Goal: Information Seeking & Learning: Learn about a topic

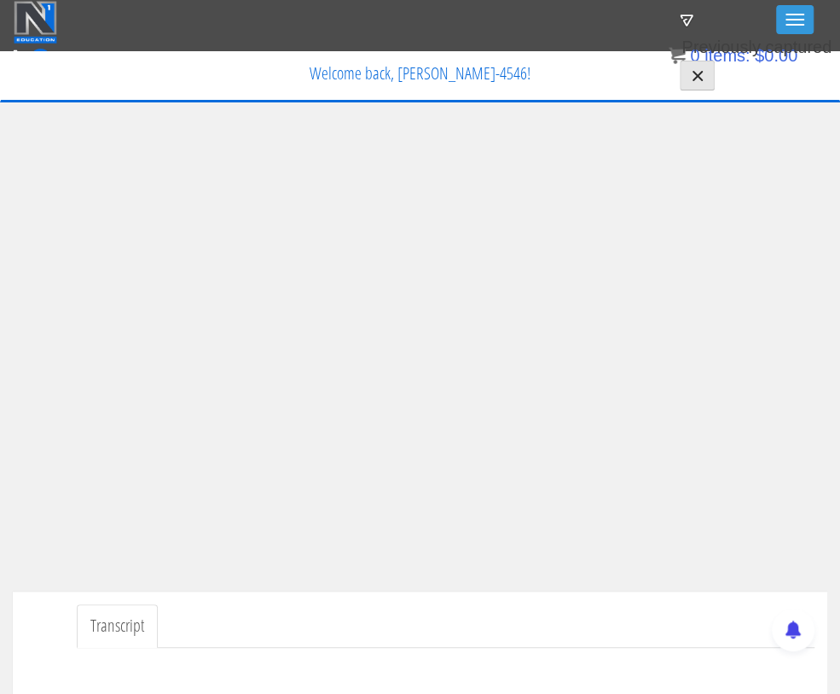
click at [451, 613] on ul "Transcript" at bounding box center [446, 626] width 738 height 44
click at [390, 617] on ul "Transcript" at bounding box center [446, 626] width 738 height 44
click at [421, 613] on ul "Transcript" at bounding box center [446, 626] width 738 height 44
click at [418, 617] on ul "Transcript" at bounding box center [446, 626] width 738 height 44
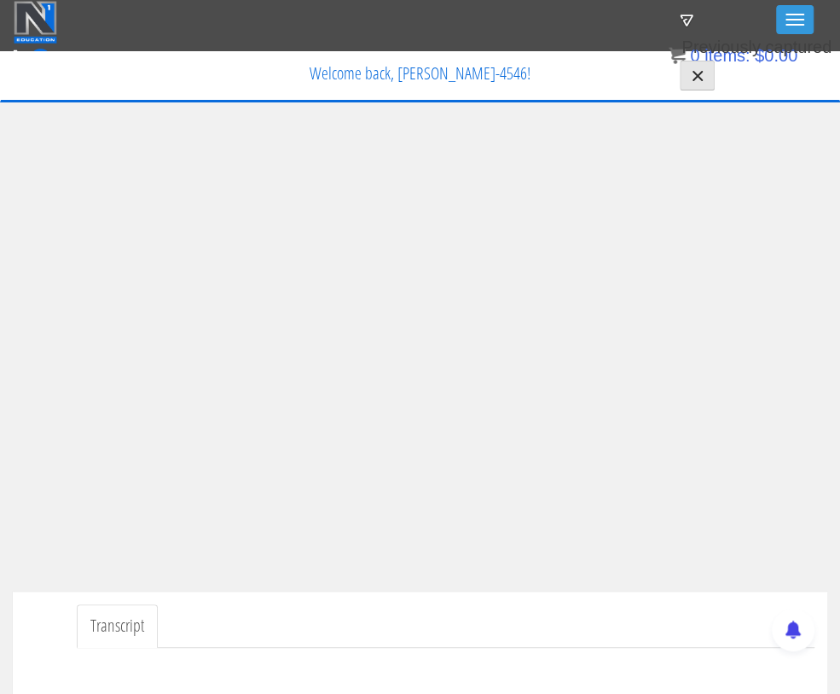
scroll to position [0, 10]
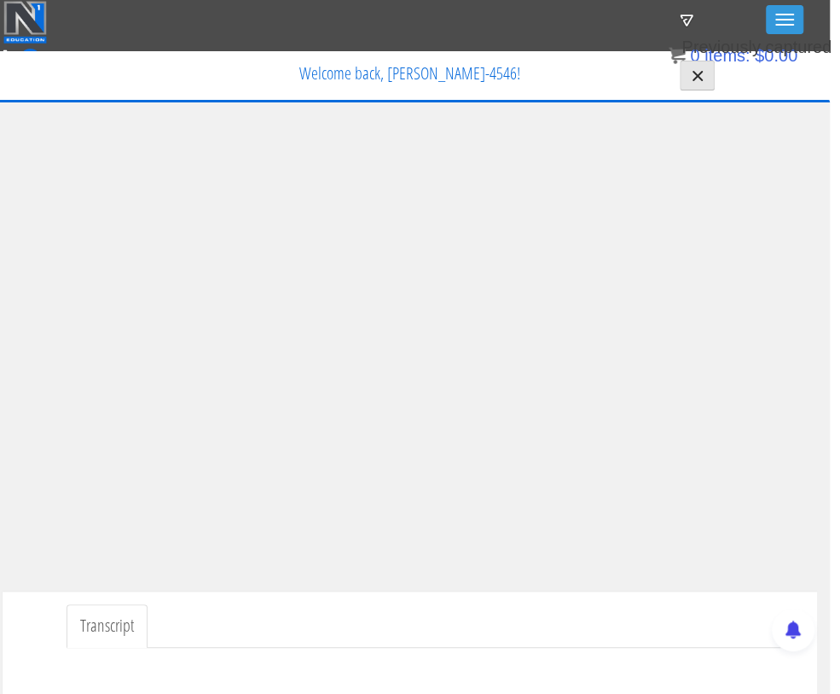
click at [450, 596] on div "Transcript" at bounding box center [410, 646] width 815 height 110
click at [398, 615] on ul "Transcript" at bounding box center [436, 626] width 738 height 44
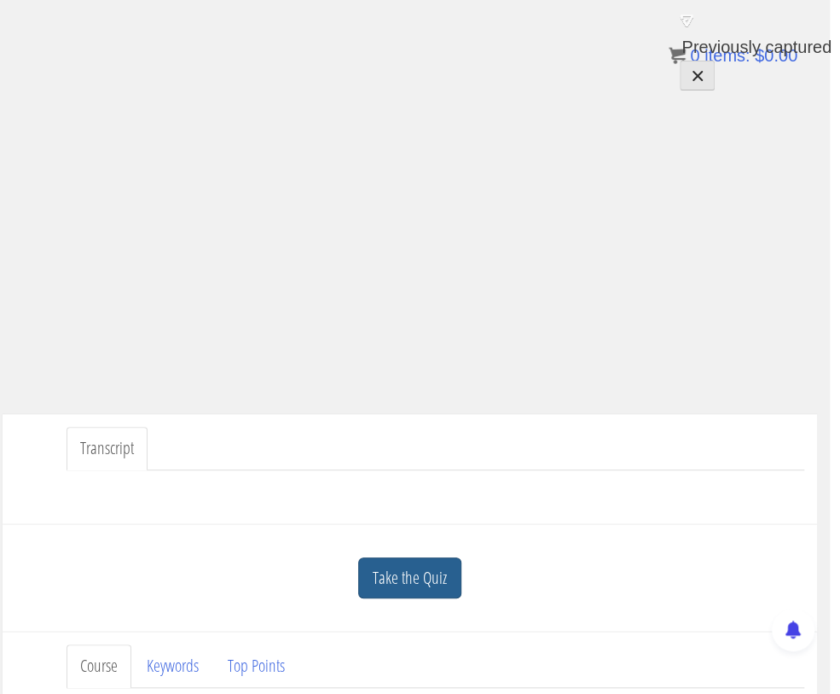
click at [405, 578] on link "Take the Quiz" at bounding box center [409, 578] width 103 height 42
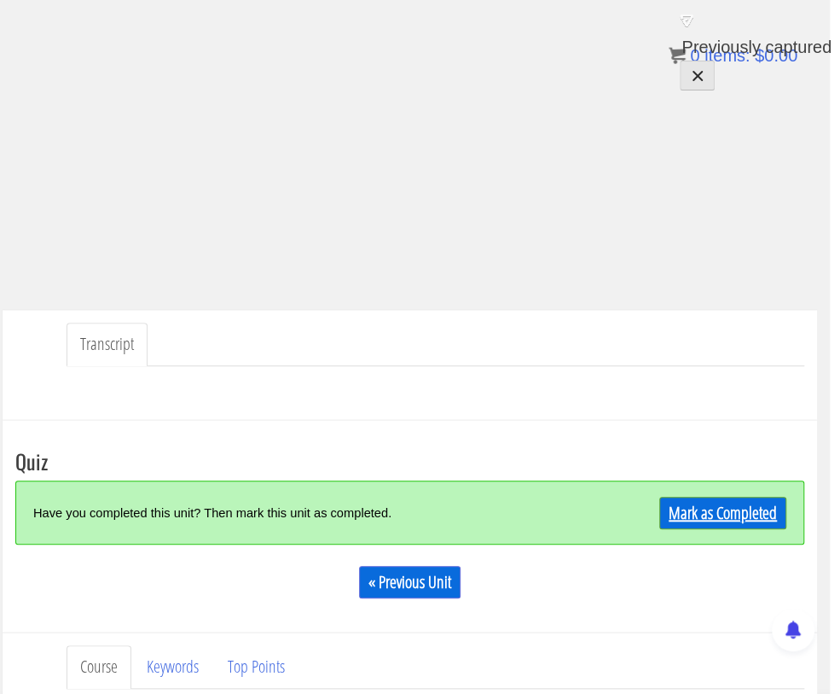
click at [701, 510] on link "Mark as Completed" at bounding box center [723, 513] width 127 height 32
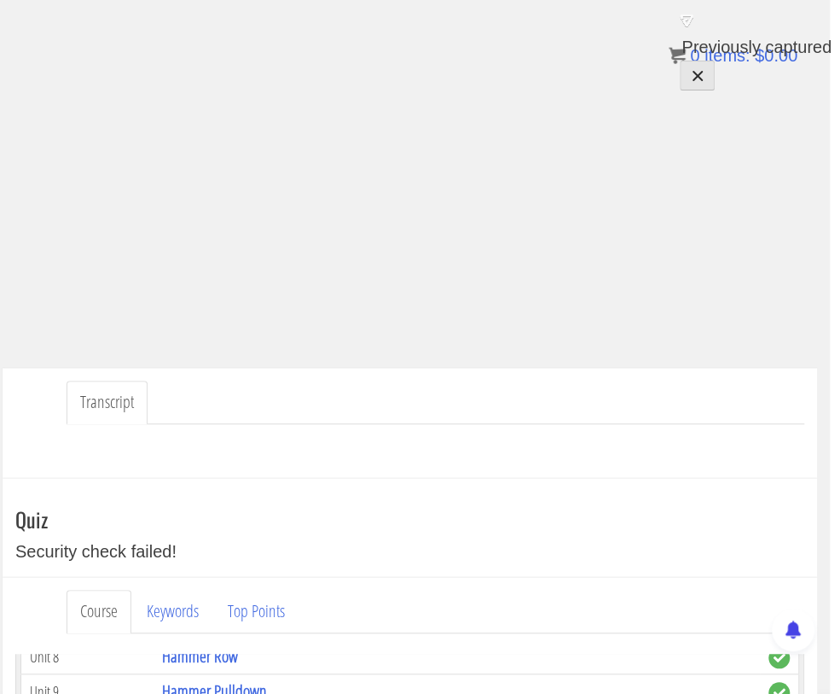
scroll to position [224, 10]
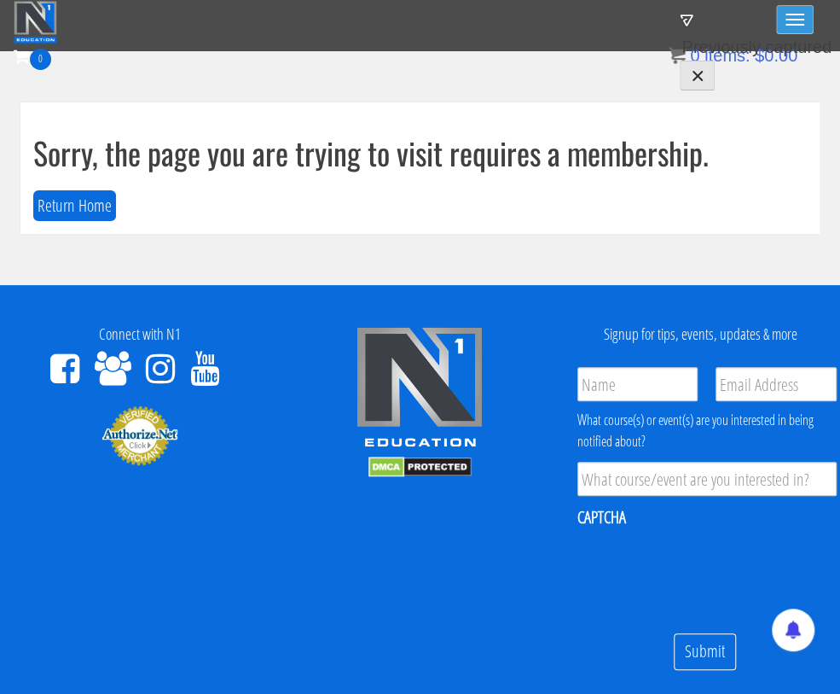
click at [813, 18] on button "Toggle navigation" at bounding box center [795, 19] width 38 height 29
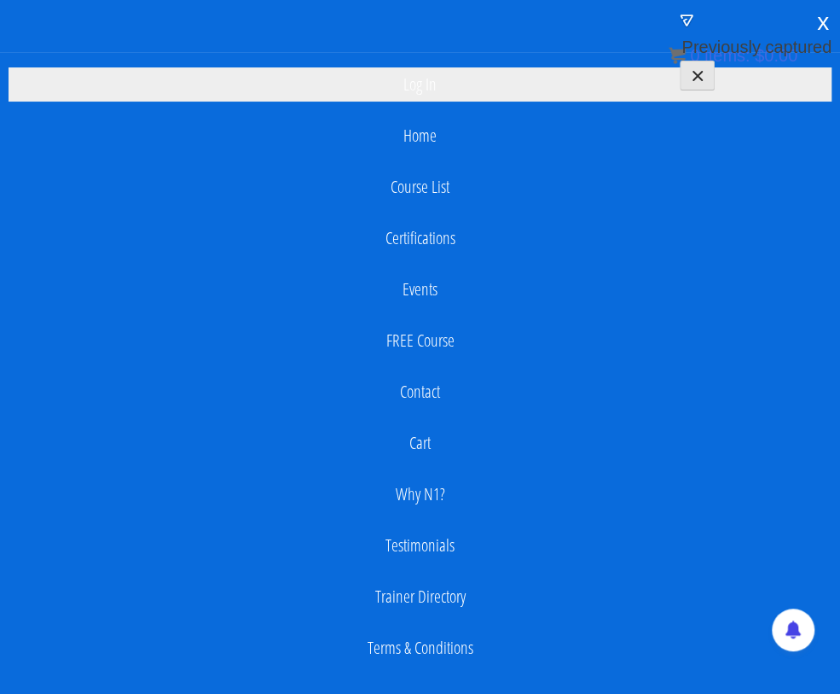
click at [416, 76] on link "Log In" at bounding box center [420, 84] width 823 height 34
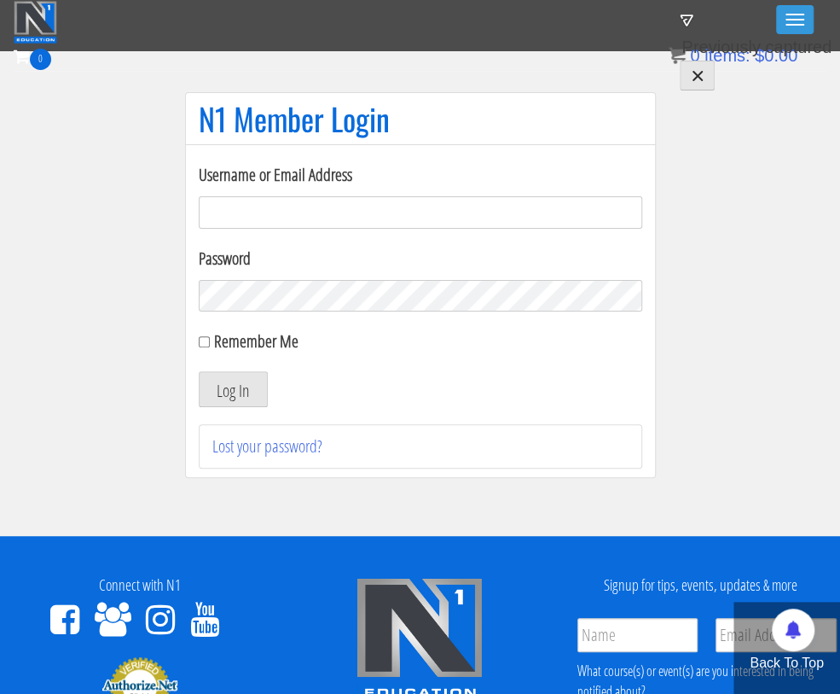
type input "[EMAIL_ADDRESS][DOMAIN_NAME]"
drag, startPoint x: 216, startPoint y: 333, endPoint x: 227, endPoint y: 342, distance: 14.5
click at [218, 338] on label "Remember Me" at bounding box center [256, 340] width 84 height 23
click at [227, 342] on label "Remember Me" at bounding box center [256, 340] width 84 height 23
click at [210, 342] on input "Remember Me" at bounding box center [204, 341] width 11 height 11
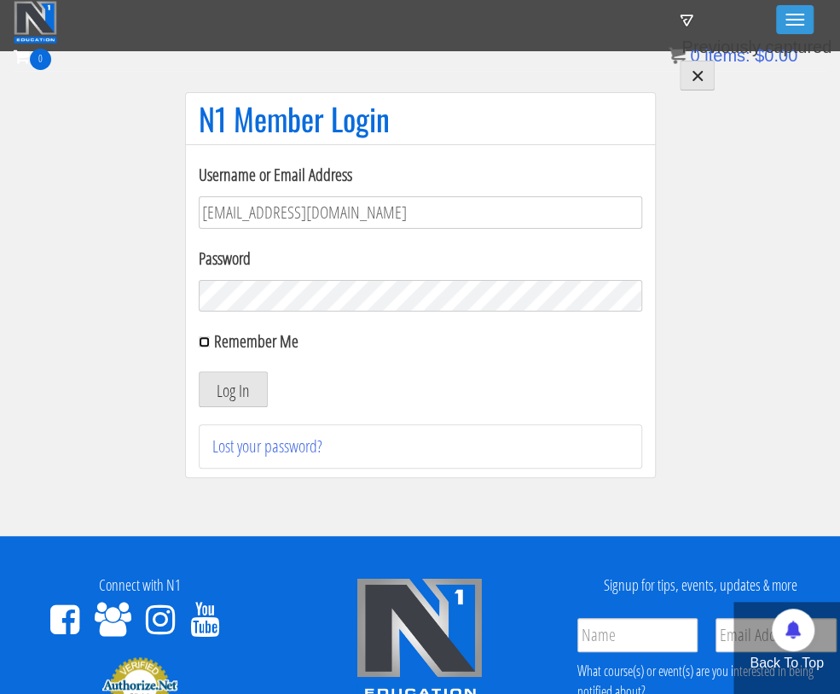
checkbox input "true"
click at [236, 411] on div "Username or Email Address iifymbro@gmail.com Password Remember Me Log In Lost y…" at bounding box center [421, 315] width 444 height 306
click at [230, 381] on button "Log In" at bounding box center [233, 389] width 69 height 36
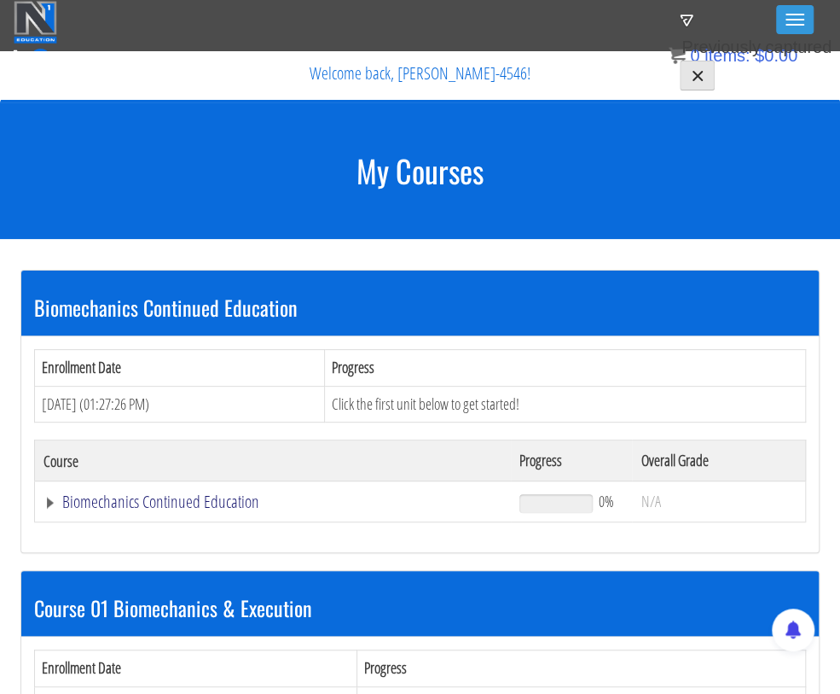
click at [44, 499] on link "Biomechanics Continued Education" at bounding box center [273, 501] width 459 height 17
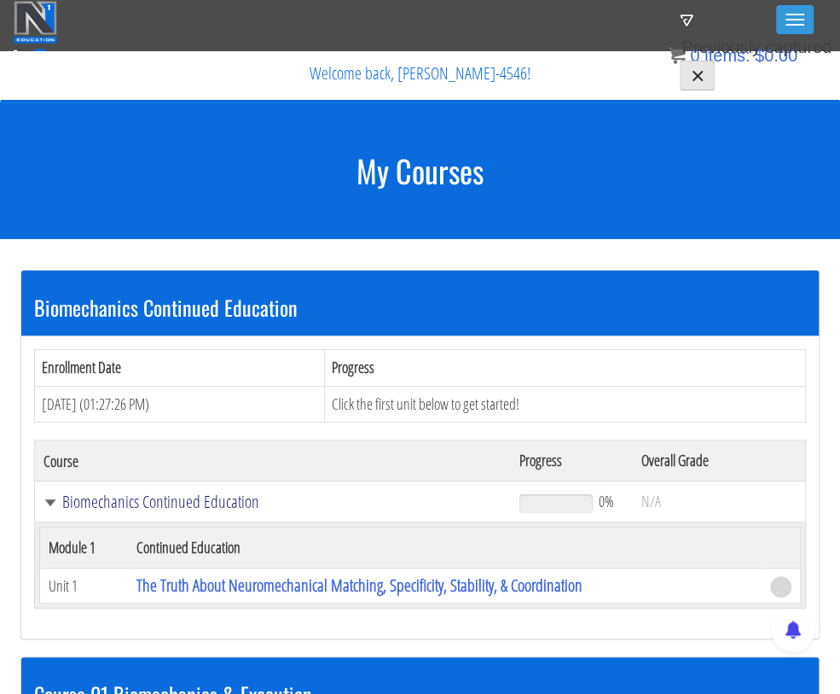
click at [119, 496] on link "Biomechanics Continued Education" at bounding box center [273, 501] width 459 height 17
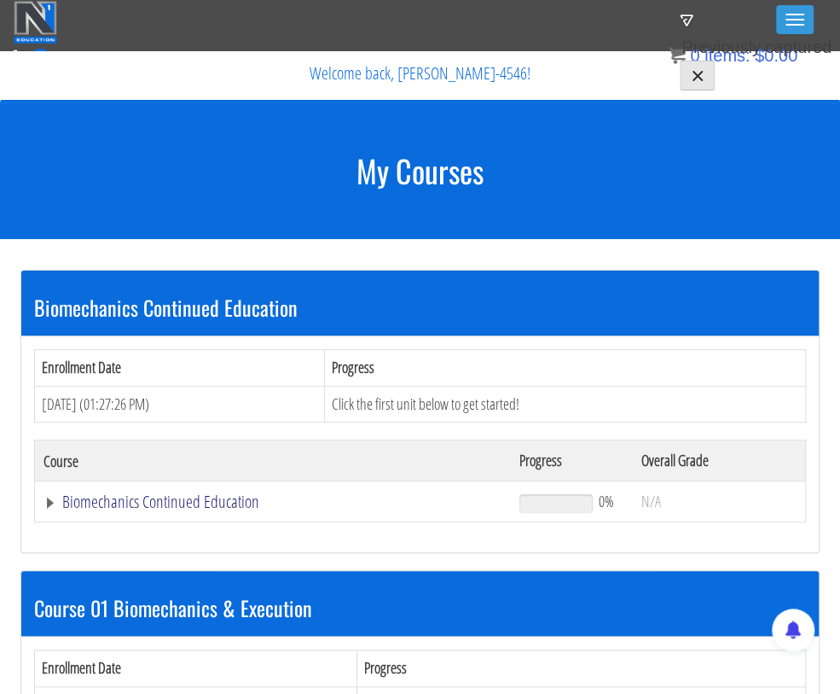
click at [188, 503] on link "Biomechanics Continued Education" at bounding box center [273, 501] width 459 height 17
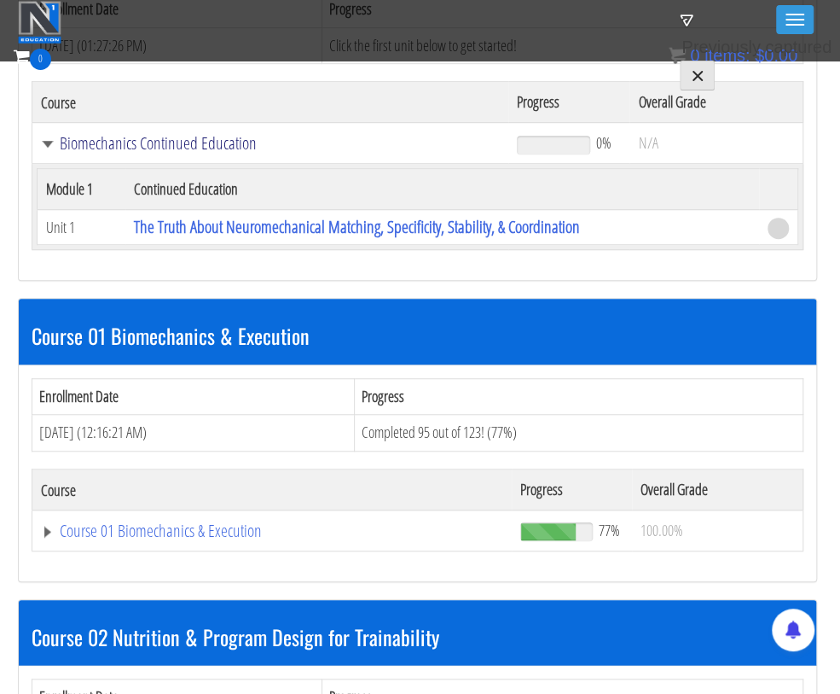
scroll to position [309, 3]
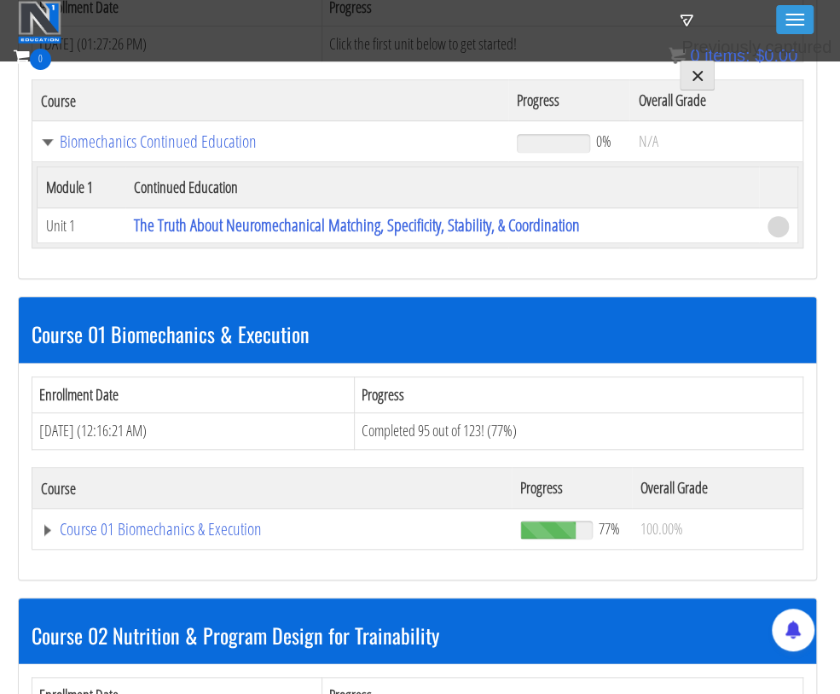
click at [182, 509] on td "Course 01 Biomechanics & Execution" at bounding box center [272, 529] width 480 height 41
click at [191, 525] on link "Course 01 Biomechanics & Execution" at bounding box center [272, 528] width 462 height 17
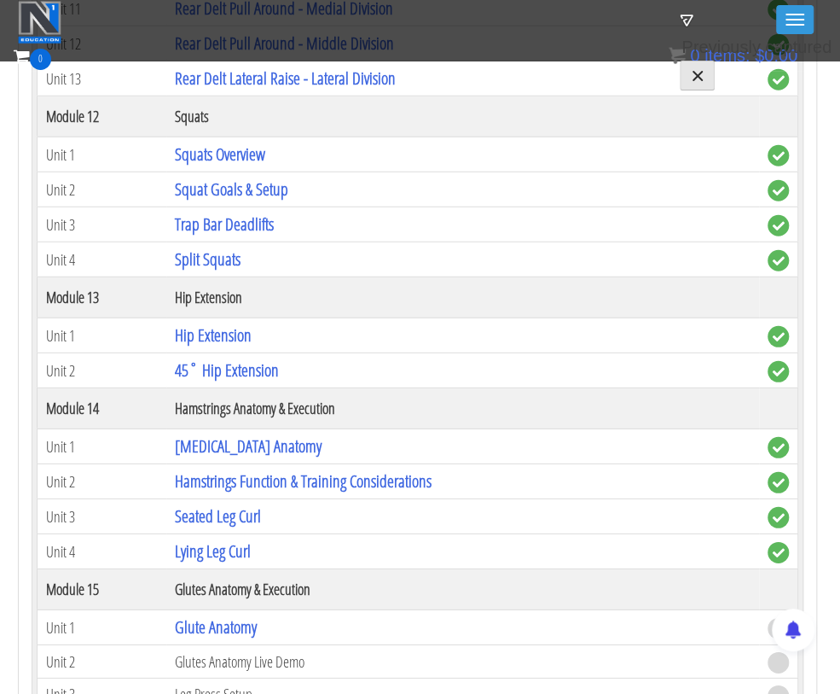
scroll to position [4549, 3]
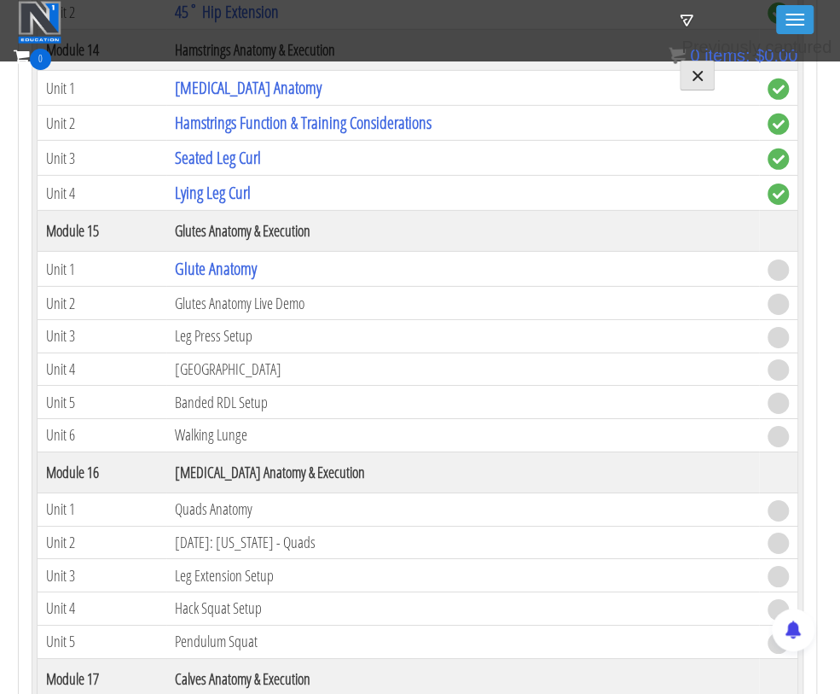
click at [259, 252] on td "Glute Anatomy" at bounding box center [462, 269] width 593 height 35
click at [235, 257] on link "Glute Anatomy" at bounding box center [216, 268] width 82 height 23
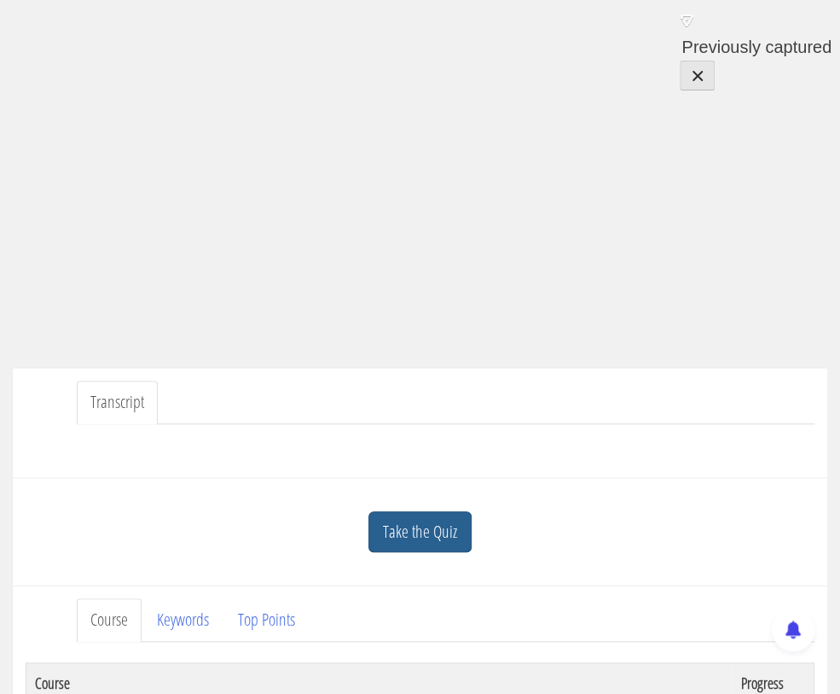
click at [429, 536] on link "Take the Quiz" at bounding box center [420, 532] width 103 height 42
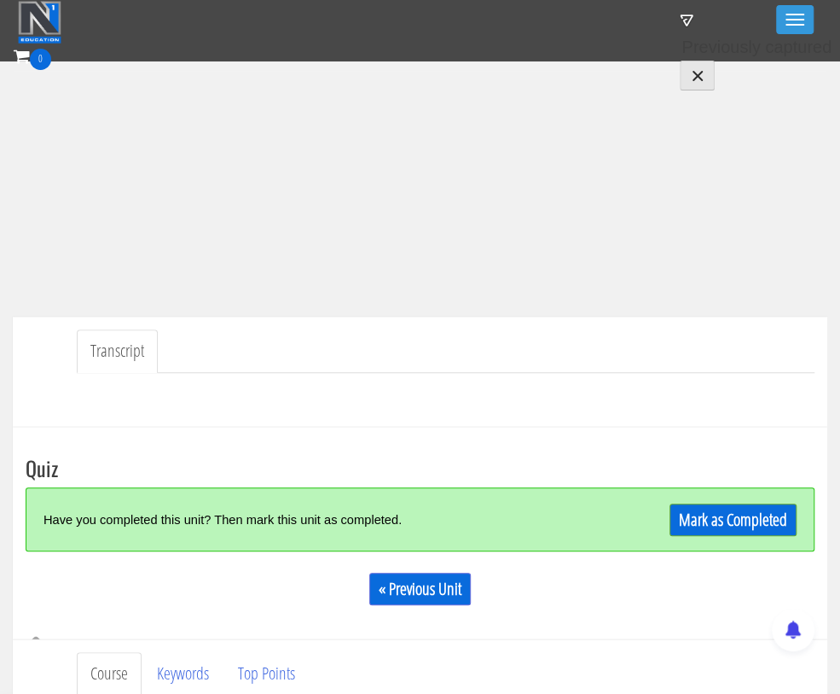
scroll to position [328, 0]
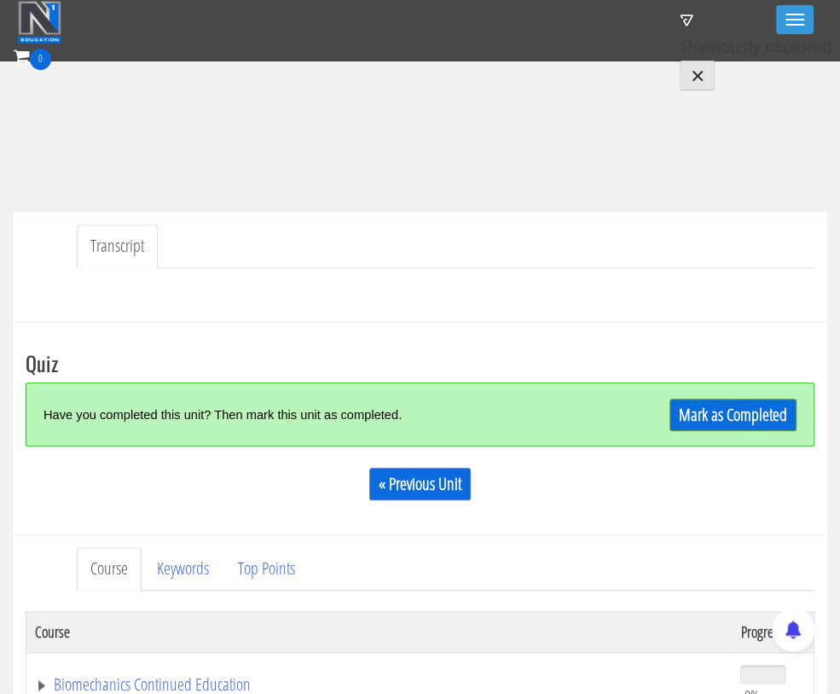
click at [741, 396] on div "Mark as Completed" at bounding box center [698, 414] width 197 height 37
click at [741, 410] on link "Mark as Completed" at bounding box center [733, 414] width 127 height 32
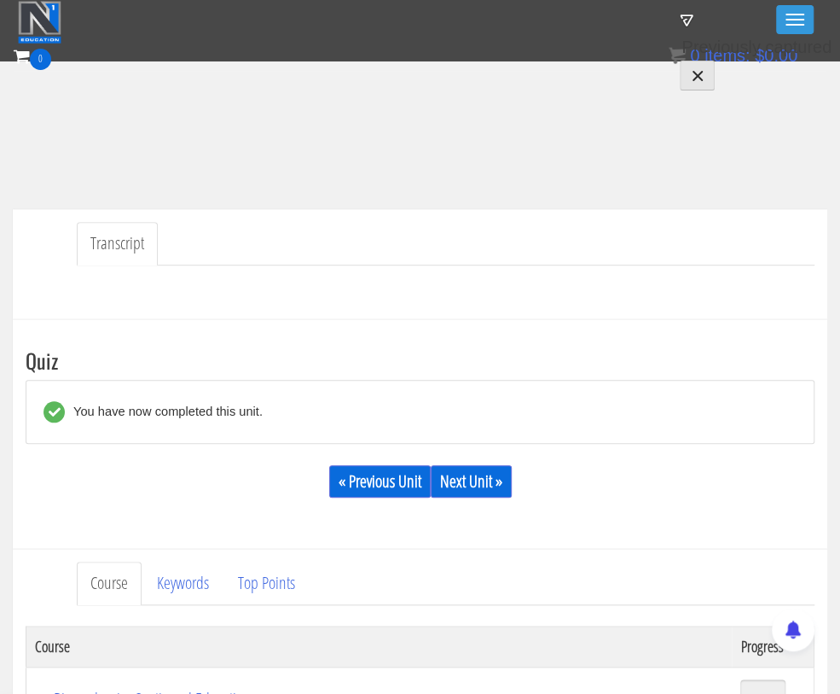
scroll to position [334, 0]
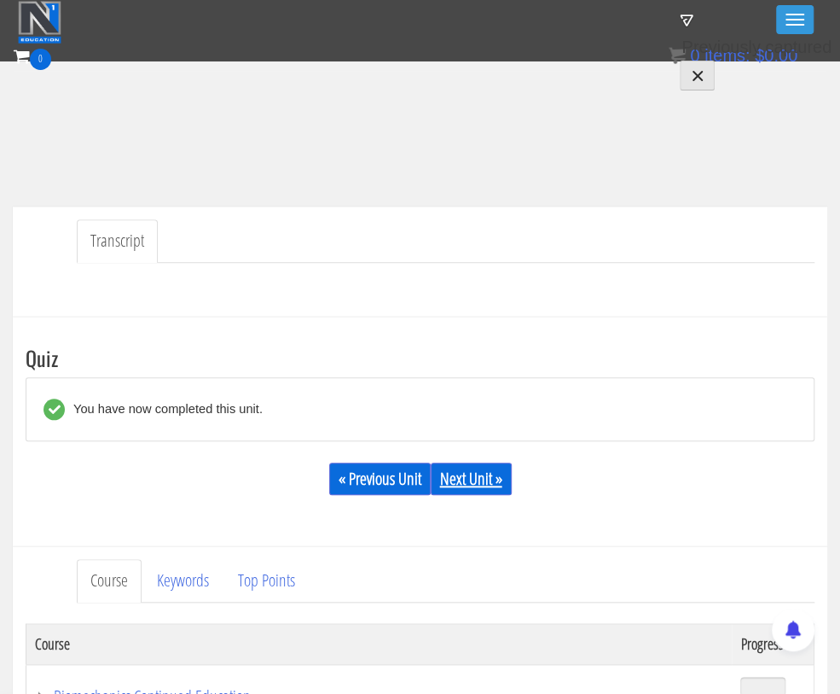
click at [474, 488] on link "Next Unit »" at bounding box center [471, 478] width 81 height 32
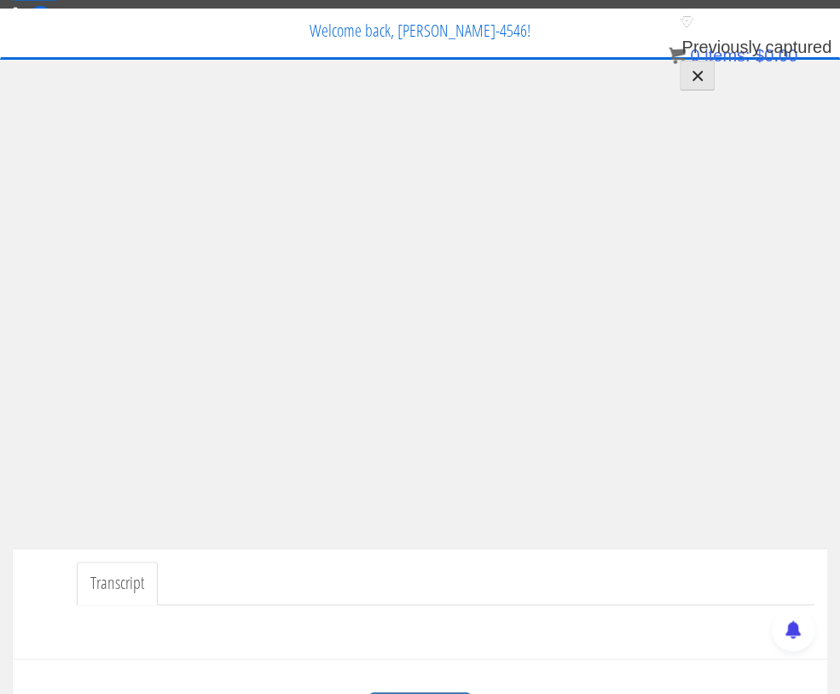
scroll to position [46, 0]
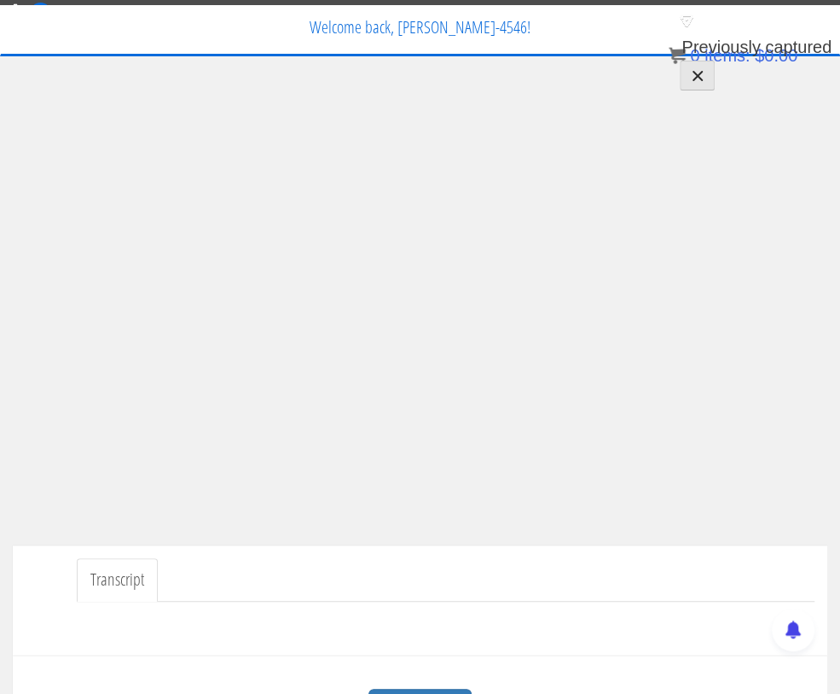
click at [456, 578] on ul "Transcript" at bounding box center [446, 580] width 738 height 44
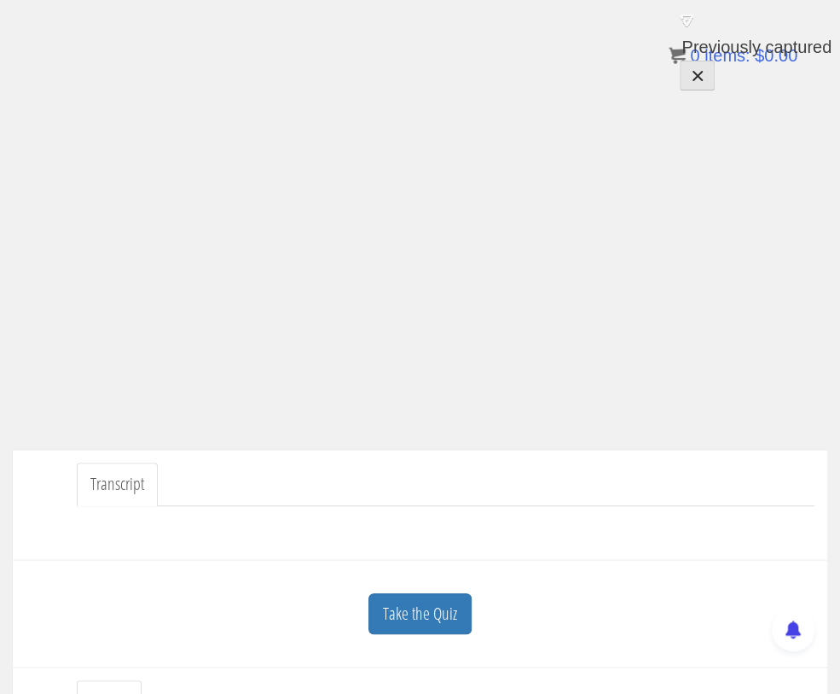
scroll to position [142, 0]
click at [439, 608] on link "Take the Quiz" at bounding box center [420, 613] width 103 height 42
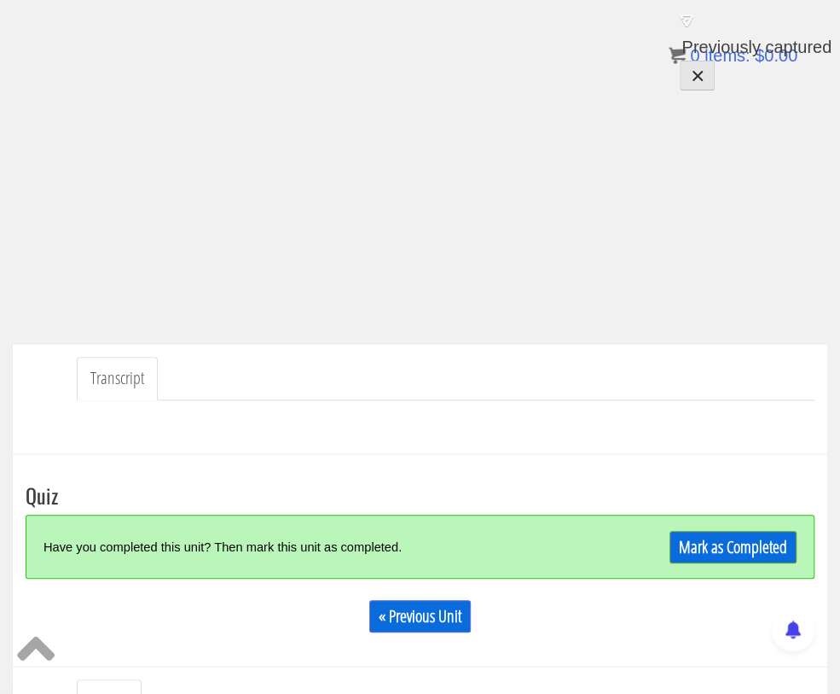
click at [737, 528] on div "Mark as Completed" at bounding box center [698, 546] width 197 height 37
click at [734, 547] on link "Mark as Completed" at bounding box center [733, 547] width 127 height 32
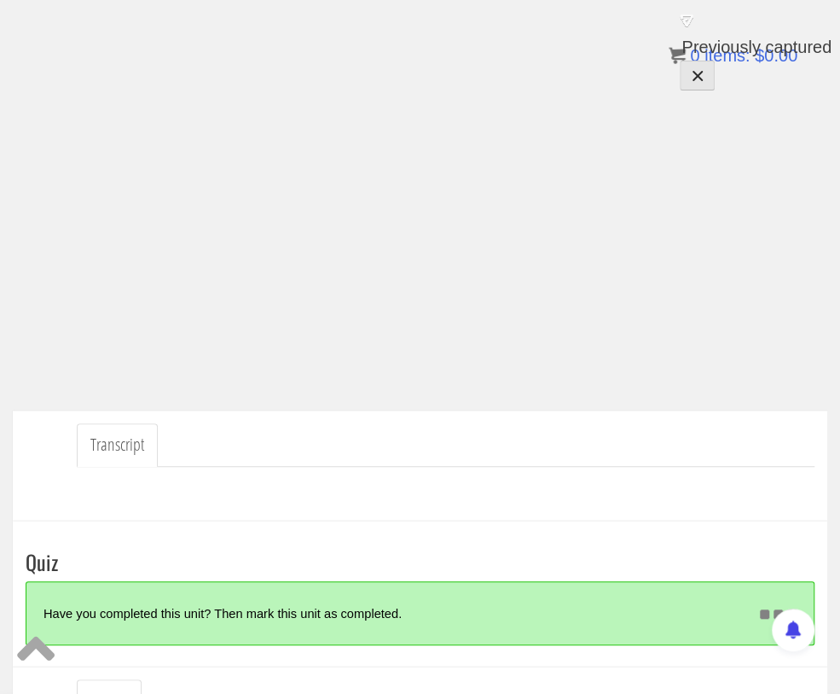
scroll to position [265, 0]
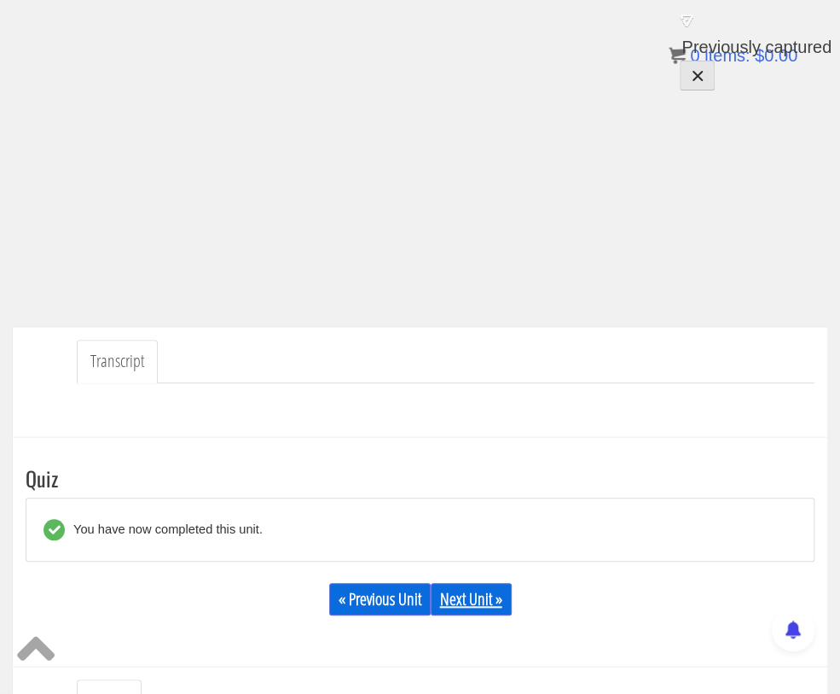
click at [466, 599] on link "Next Unit »" at bounding box center [471, 599] width 81 height 32
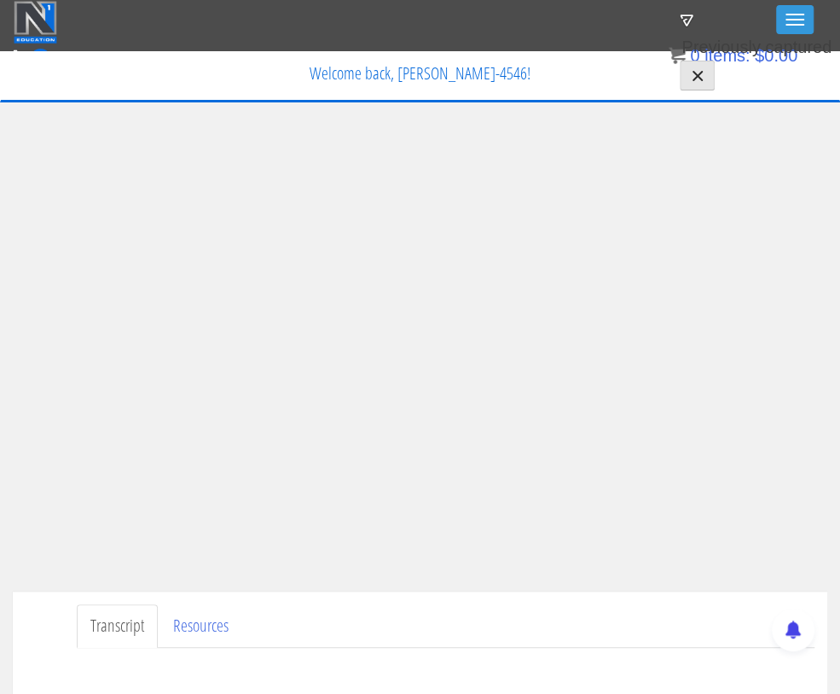
click at [367, 605] on ul "Transcript Resources" at bounding box center [446, 626] width 738 height 44
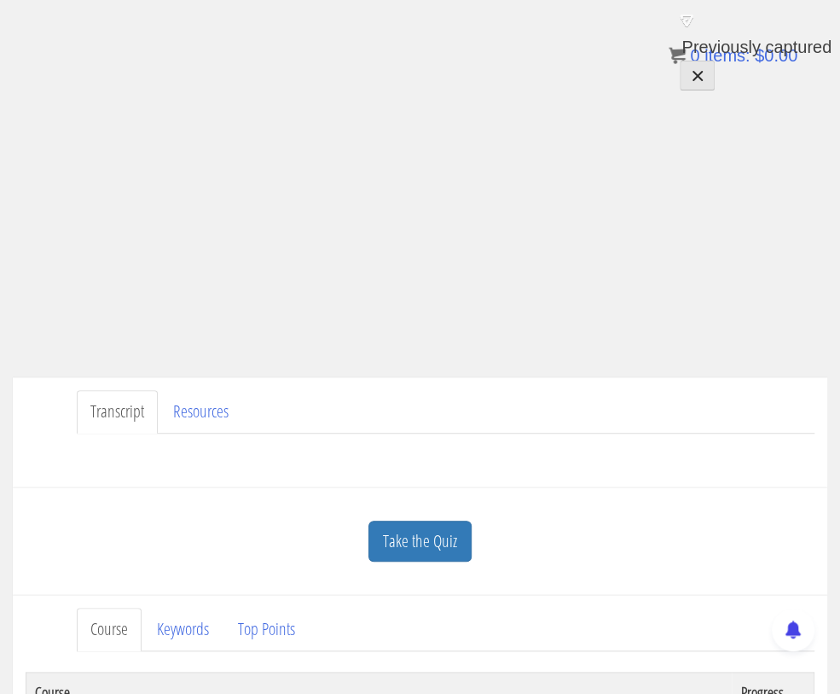
scroll to position [216, 0]
click at [433, 533] on link "Take the Quiz" at bounding box center [420, 540] width 103 height 42
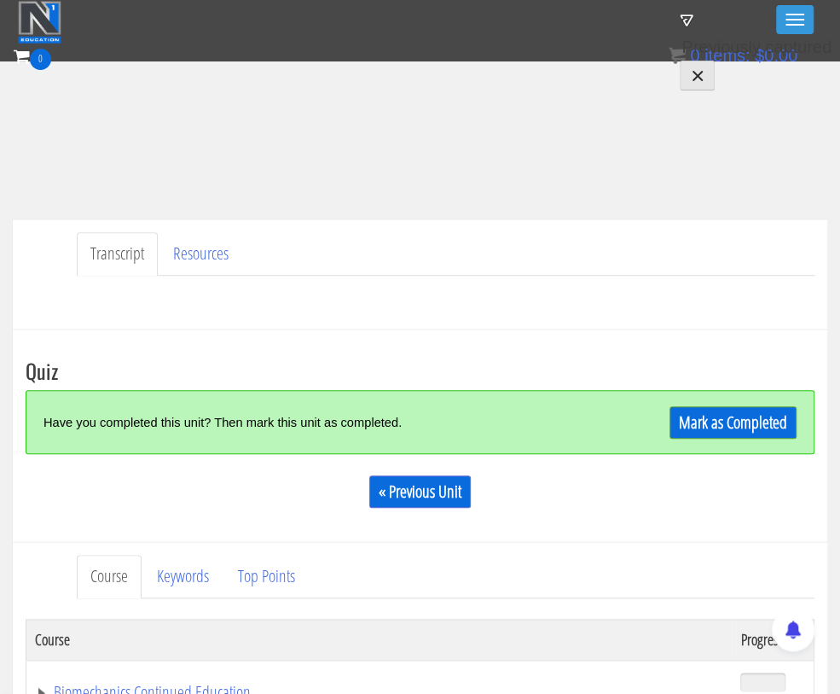
click at [779, 404] on div "Mark as Completed" at bounding box center [698, 422] width 197 height 37
click at [756, 425] on link "Mark as Completed" at bounding box center [733, 422] width 127 height 32
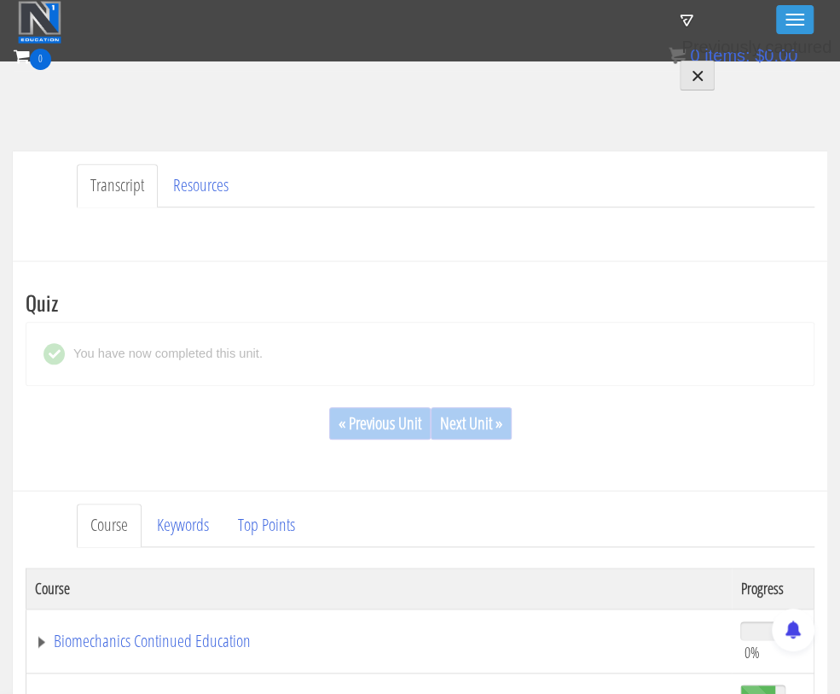
scroll to position [392, 0]
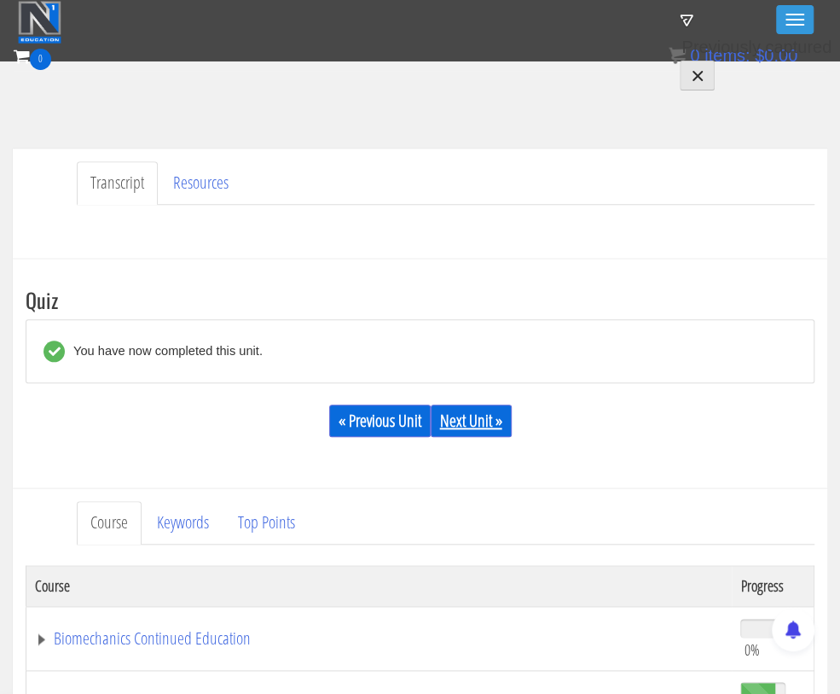
click at [492, 428] on link "Next Unit »" at bounding box center [471, 420] width 81 height 32
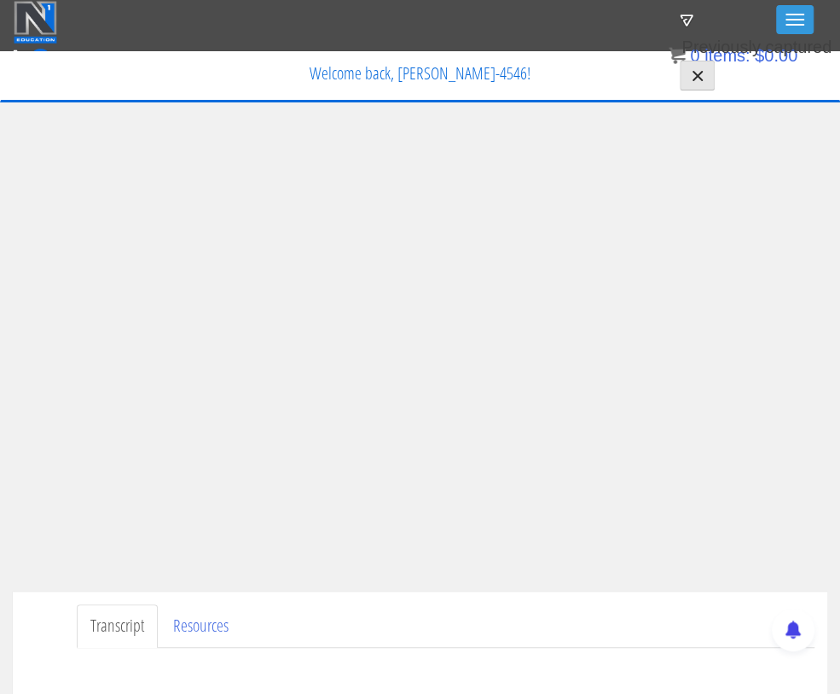
click at [530, 614] on ul "Transcript Resources" at bounding box center [446, 626] width 738 height 44
click at [403, 616] on ul "Transcript Resources" at bounding box center [446, 626] width 738 height 44
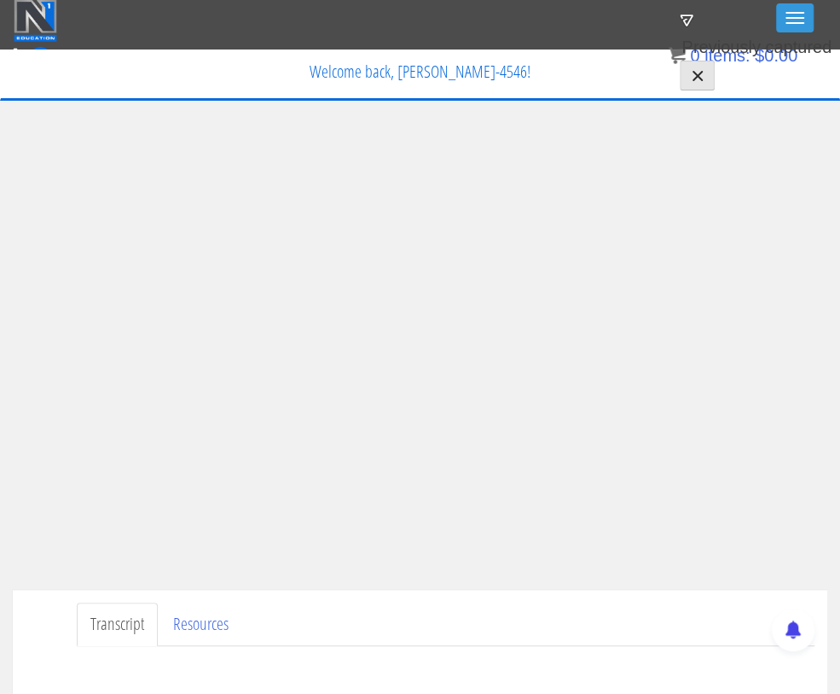
click at [432, 625] on ul "Transcript Resources" at bounding box center [446, 624] width 738 height 44
click at [385, 627] on ul "Transcript Resources" at bounding box center [446, 624] width 738 height 44
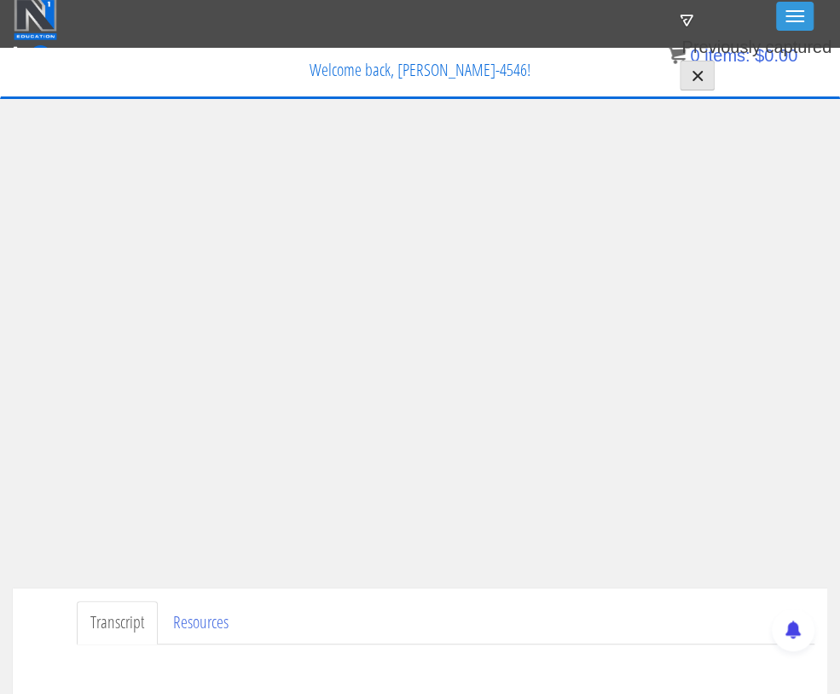
click at [418, 620] on ul "Transcript Resources" at bounding box center [446, 623] width 738 height 44
click at [459, 604] on ul "Transcript Resources" at bounding box center [446, 623] width 738 height 44
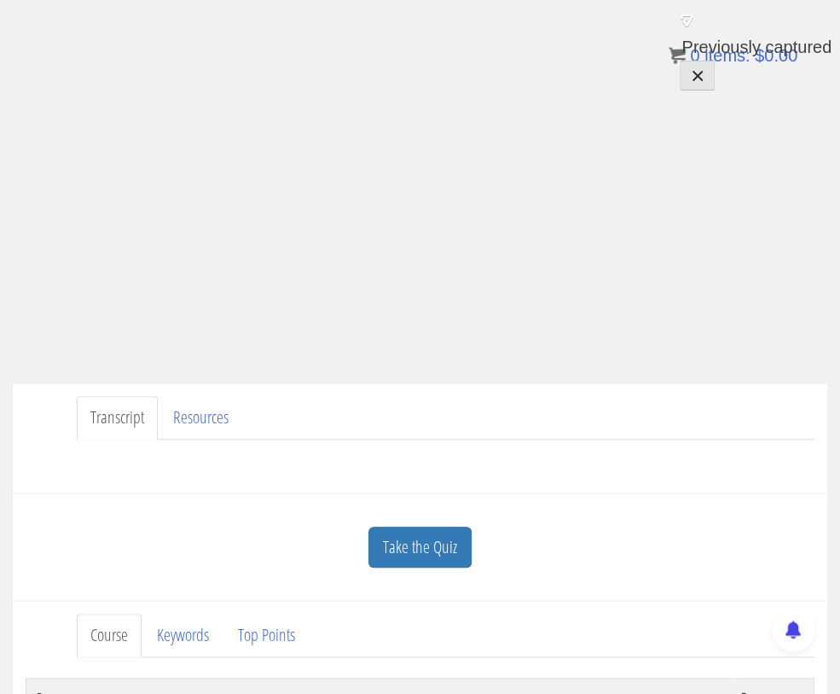
scroll to position [211, 0]
click at [427, 538] on link "Take the Quiz" at bounding box center [420, 545] width 103 height 42
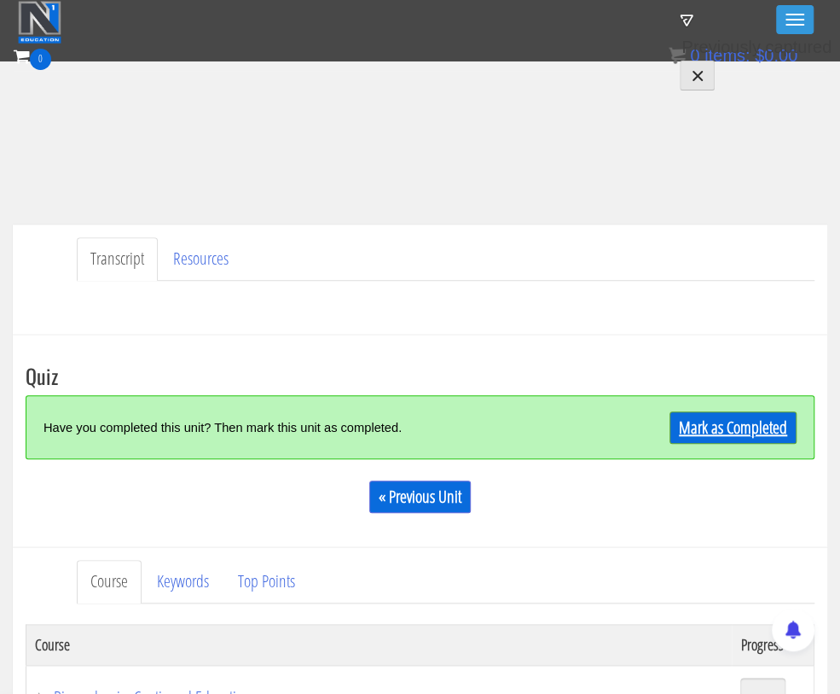
drag, startPoint x: 697, startPoint y: 446, endPoint x: 695, endPoint y: 435, distance: 11.4
click at [695, 441] on div "Have you completed this unit? Then mark this unit as completed. Mark as Complet…" at bounding box center [420, 427] width 789 height 64
click at [692, 428] on link "Mark as Completed" at bounding box center [733, 427] width 127 height 32
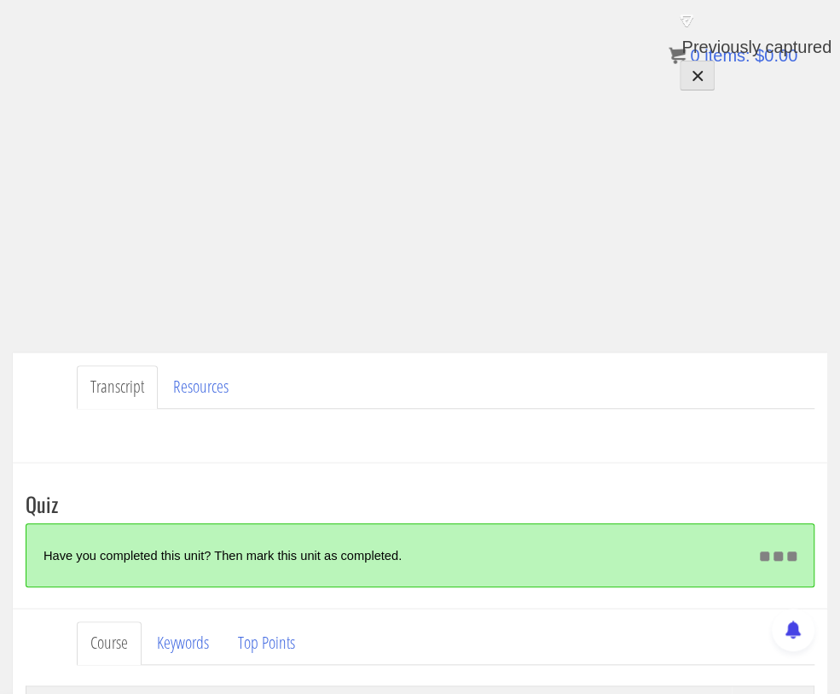
scroll to position [323, 0]
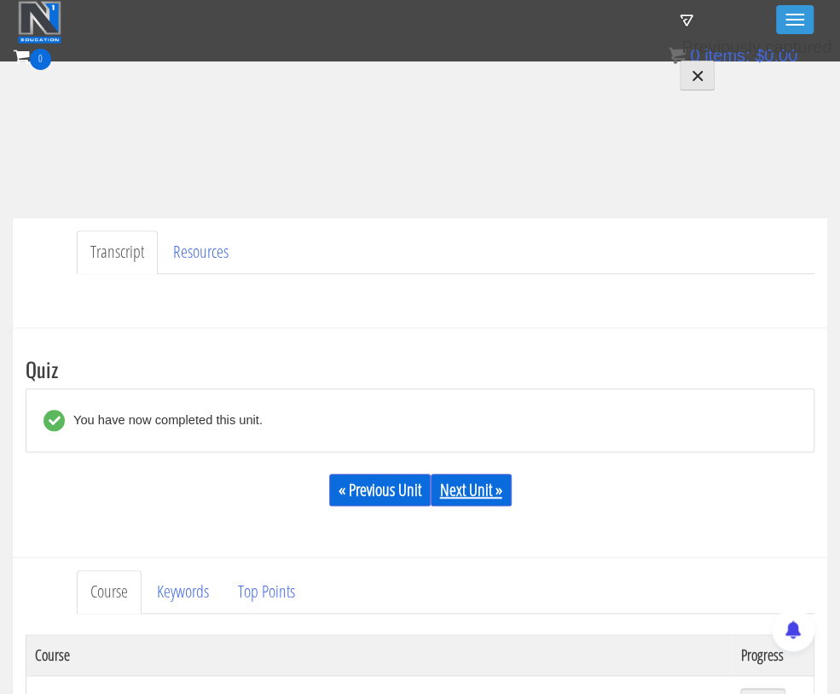
click at [495, 483] on link "Next Unit »" at bounding box center [471, 490] width 81 height 32
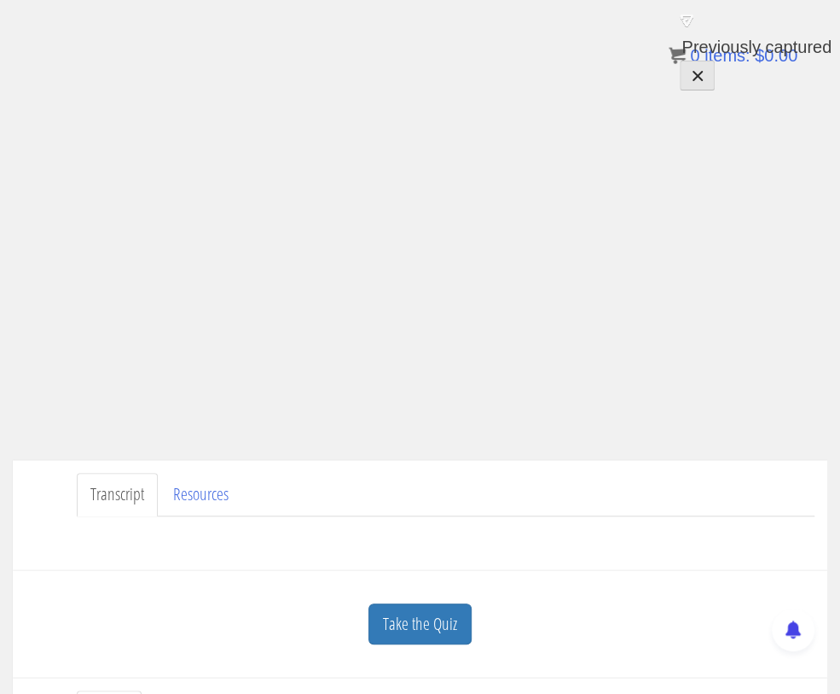
scroll to position [134, 0]
click at [489, 481] on ul "Transcript Resources" at bounding box center [446, 492] width 738 height 44
click at [453, 604] on link "Take the Quiz" at bounding box center [420, 622] width 103 height 42
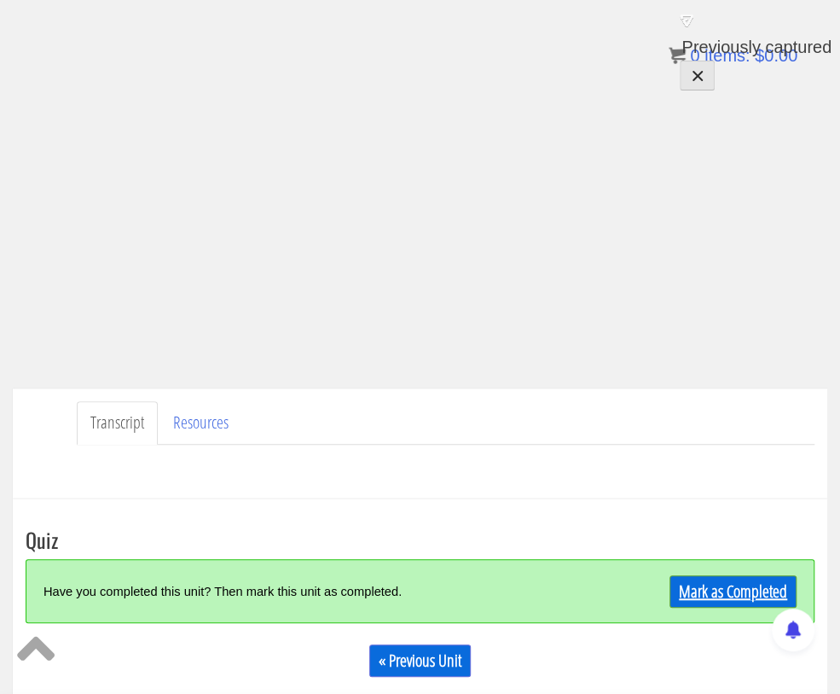
scroll to position [202, 0]
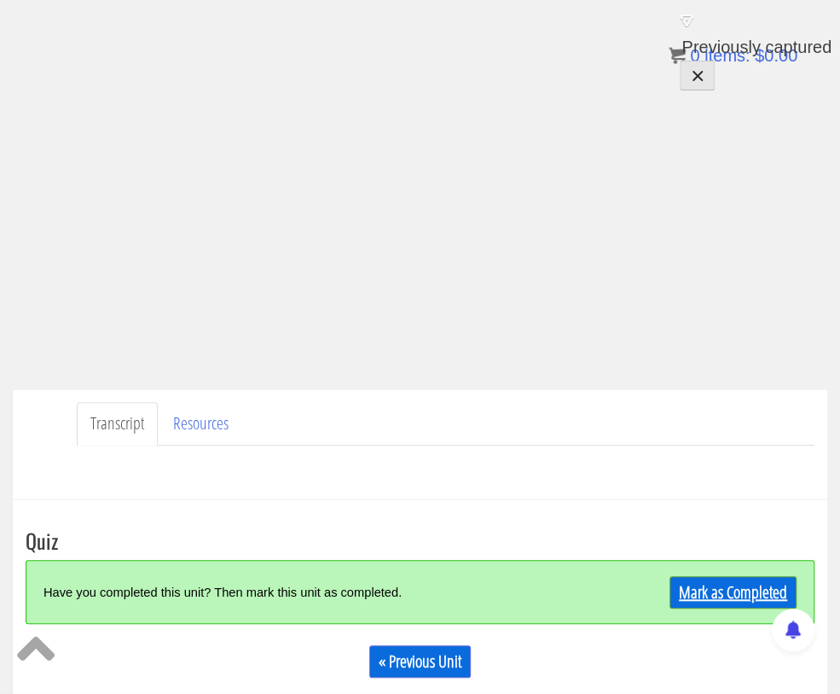
click at [708, 590] on link "Mark as Completed" at bounding box center [733, 592] width 127 height 32
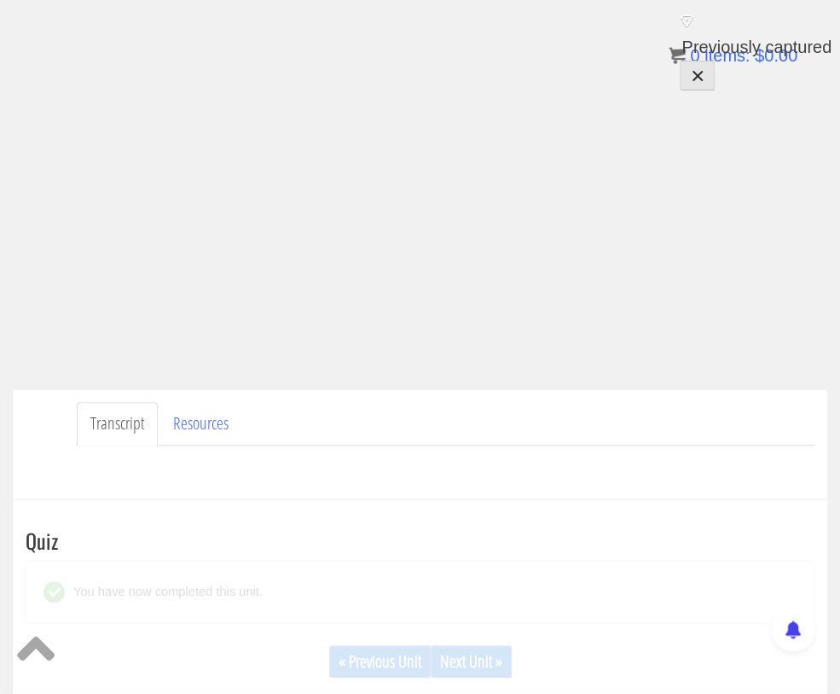
scroll to position [285, 0]
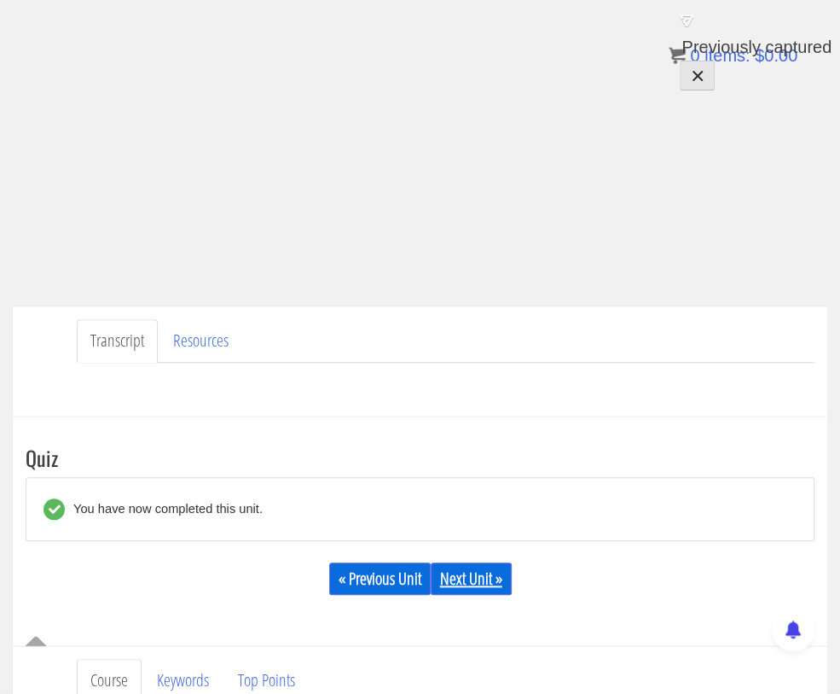
click at [462, 584] on link "Next Unit »" at bounding box center [471, 578] width 81 height 32
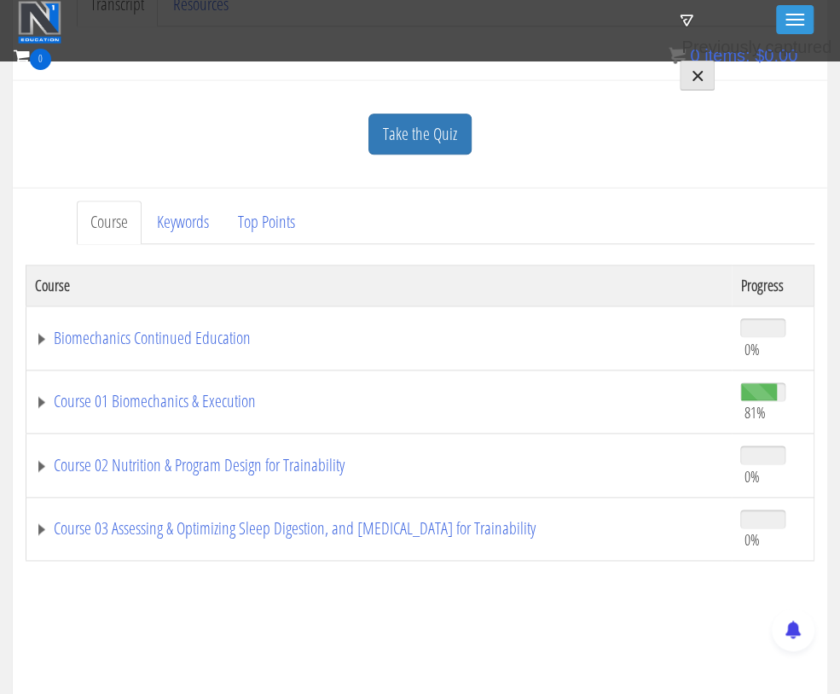
scroll to position [569, 0]
click at [38, 398] on link "Course 01 Biomechanics & Execution" at bounding box center [379, 401] width 689 height 17
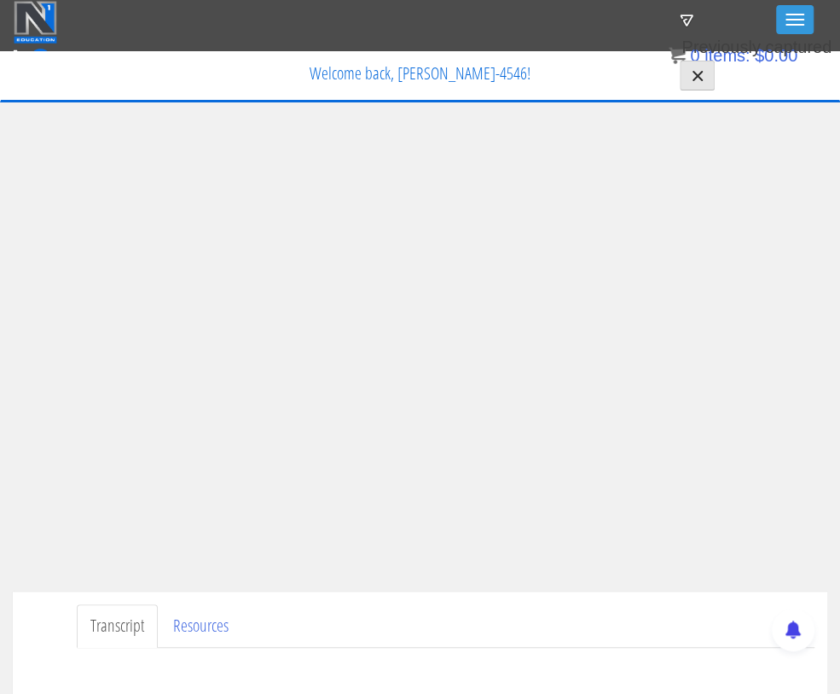
scroll to position [3, 0]
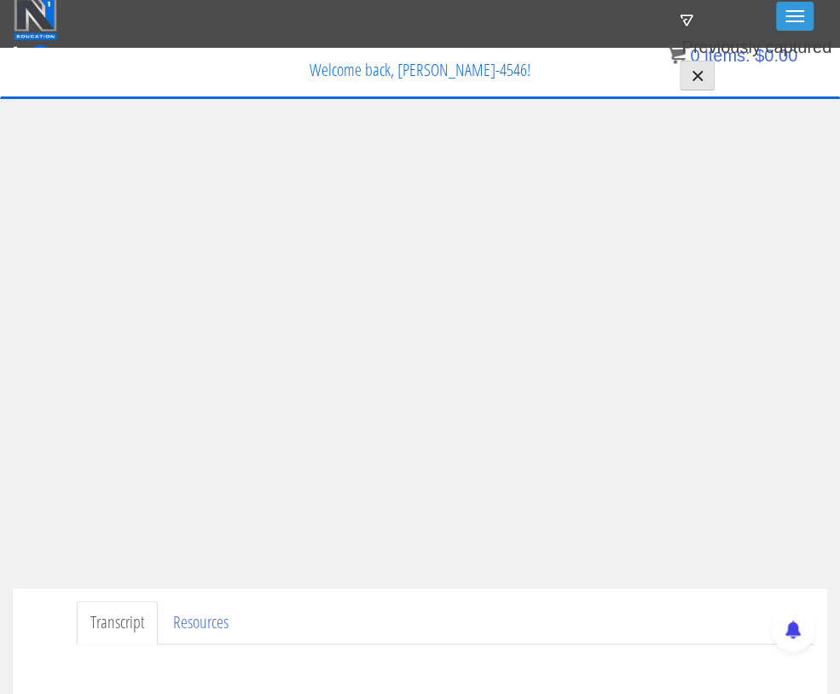
click at [373, 606] on ul "Transcript Resources" at bounding box center [446, 623] width 738 height 44
click at [375, 601] on ul "Transcript Resources" at bounding box center [446, 623] width 738 height 44
click at [398, 635] on ul "Transcript Resources" at bounding box center [446, 623] width 738 height 44
click at [380, 611] on ul "Transcript Resources" at bounding box center [446, 623] width 738 height 44
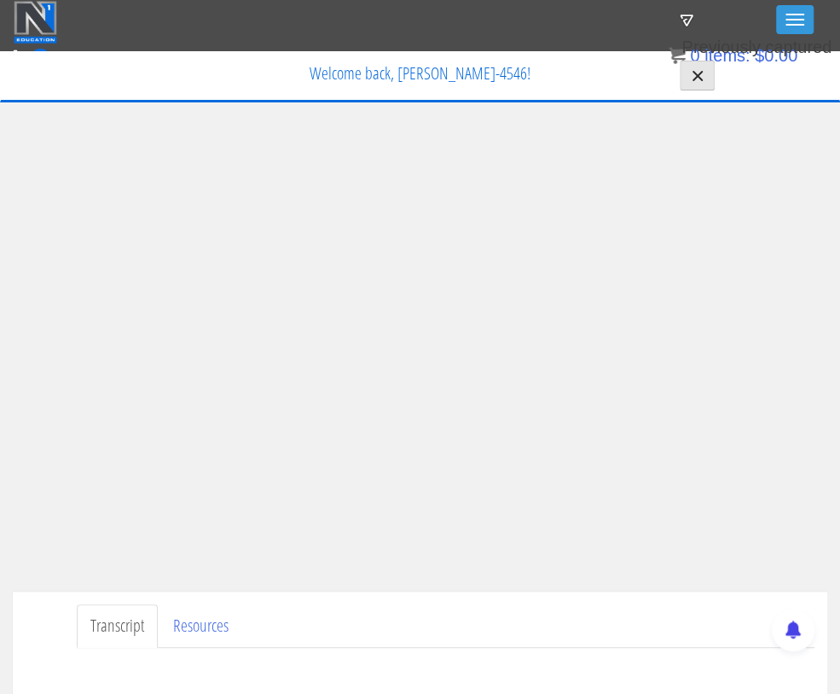
click at [379, 612] on ul "Transcript Resources" at bounding box center [446, 626] width 738 height 44
click at [381, 626] on ul "Transcript Resources" at bounding box center [446, 626] width 738 height 44
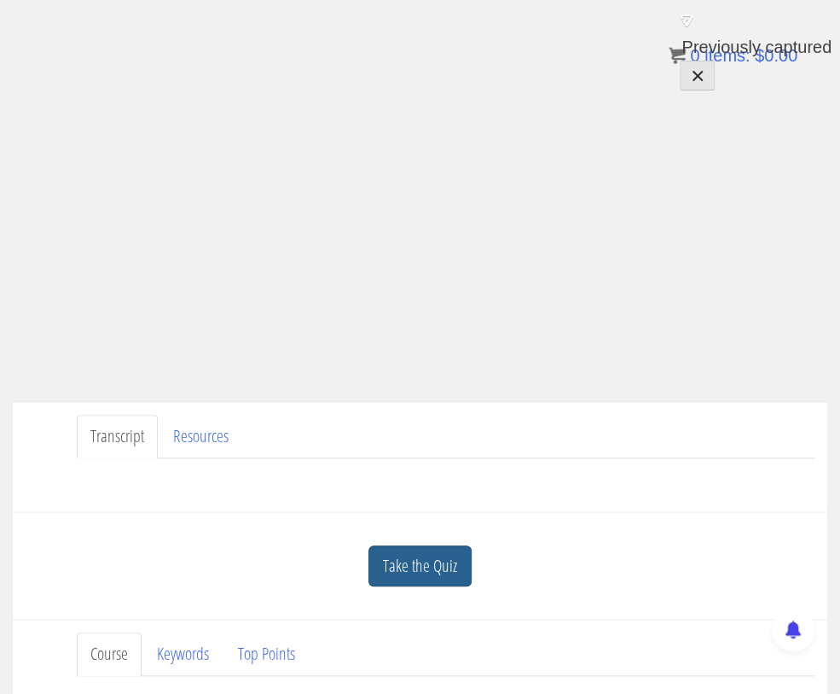
click at [438, 576] on link "Take the Quiz" at bounding box center [420, 566] width 103 height 42
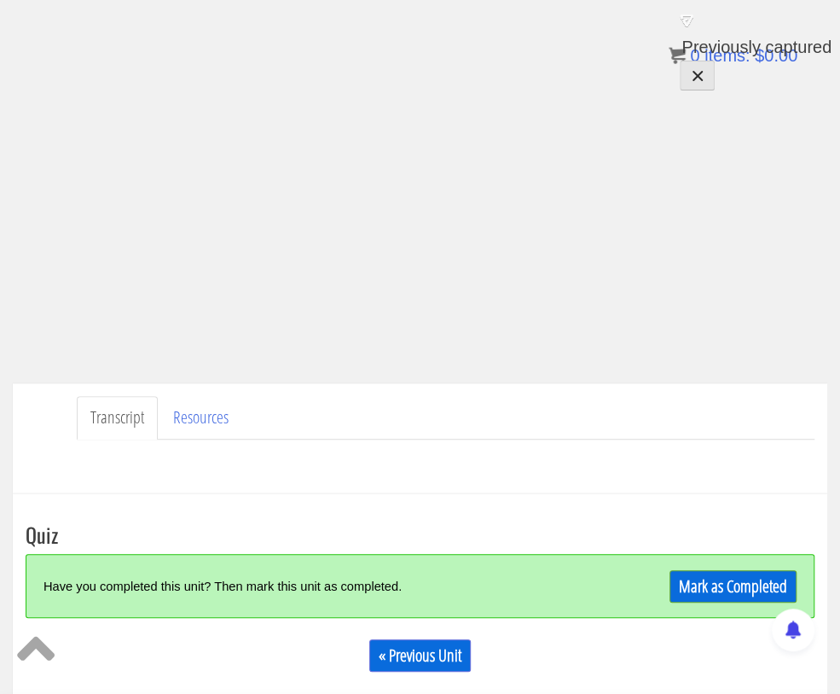
scroll to position [207, 0]
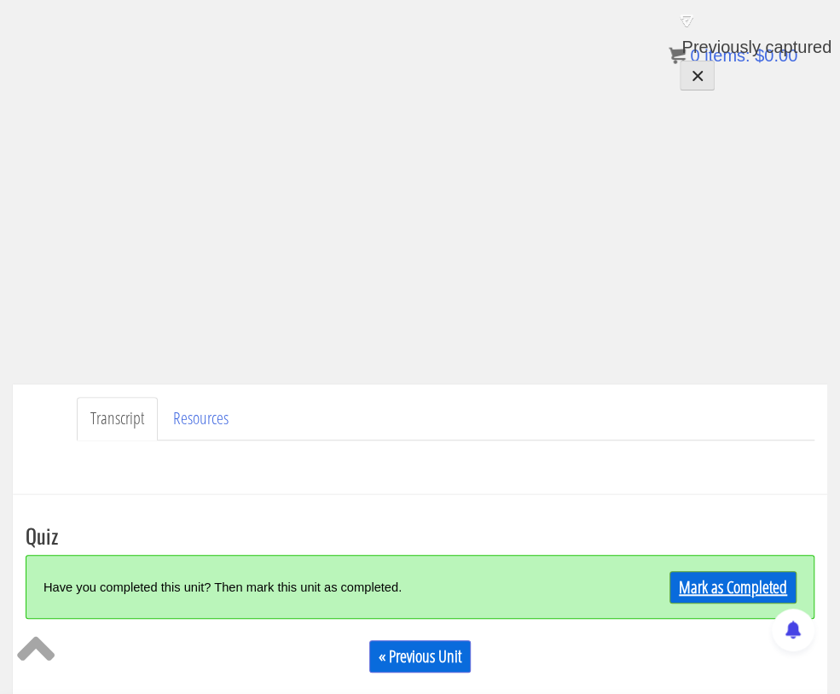
click at [706, 584] on link "Mark as Completed" at bounding box center [733, 587] width 127 height 32
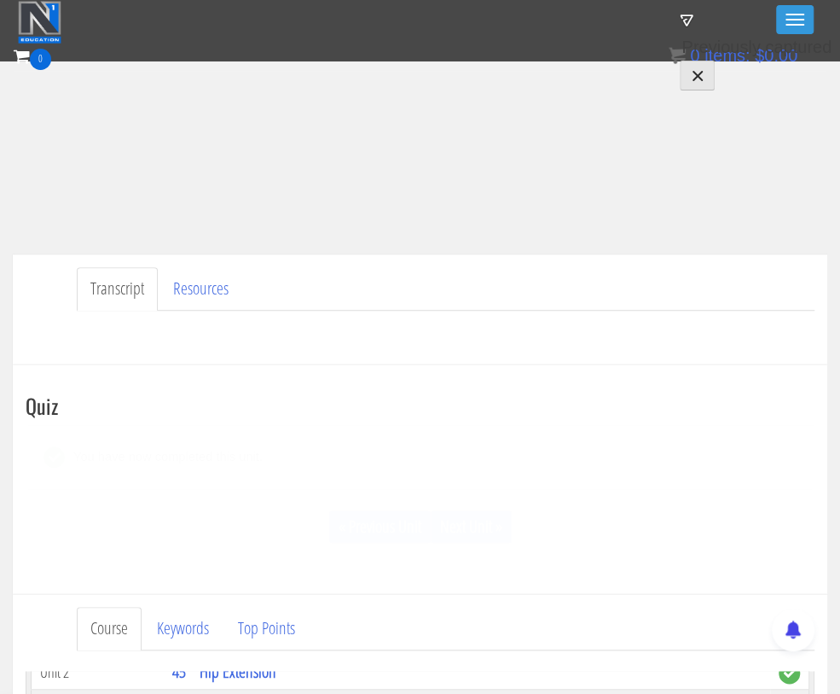
scroll to position [369, 0]
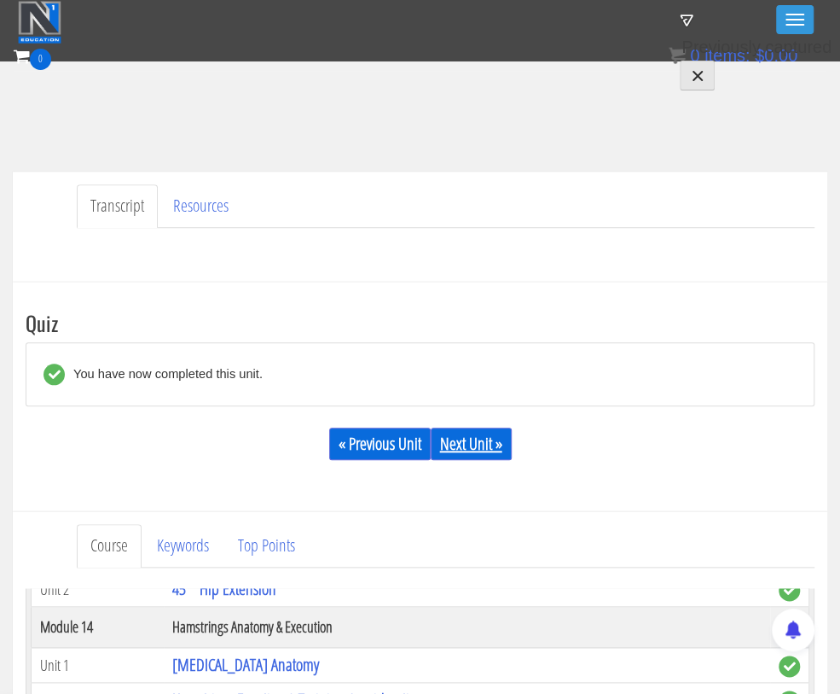
click at [479, 436] on link "Next Unit »" at bounding box center [471, 443] width 81 height 32
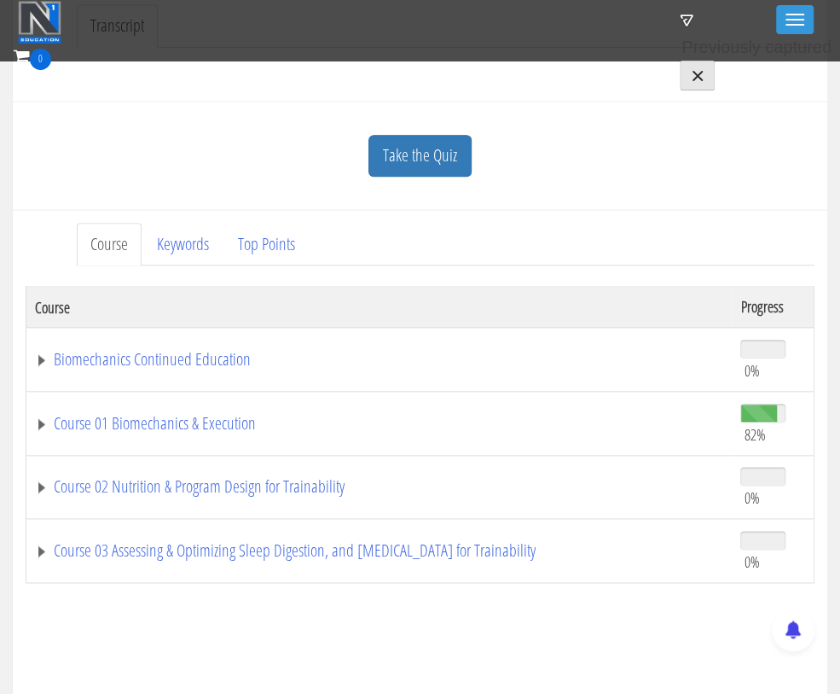
scroll to position [573, 0]
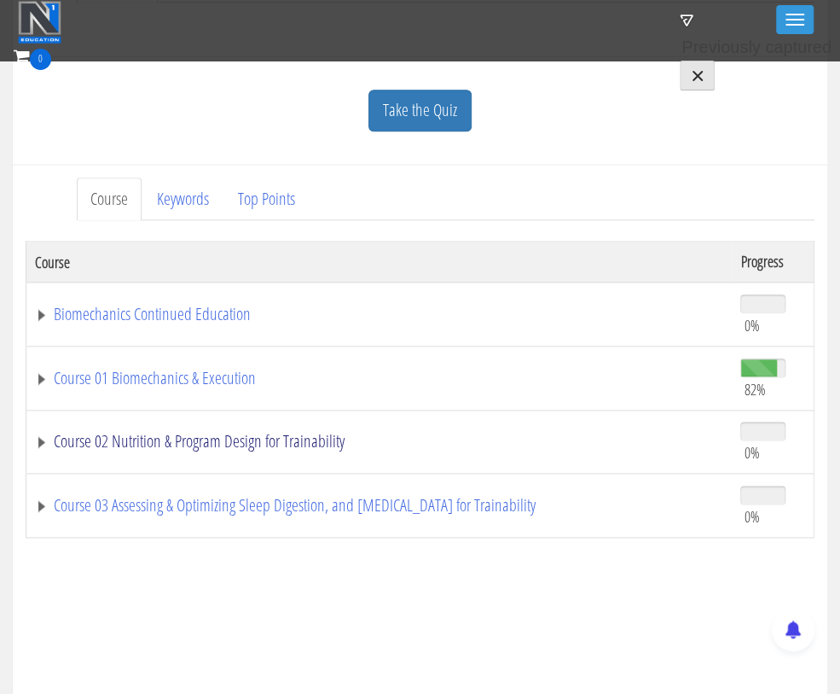
click at [36, 437] on link "Course 02 Nutrition & Program Design for Trainability" at bounding box center [379, 441] width 689 height 17
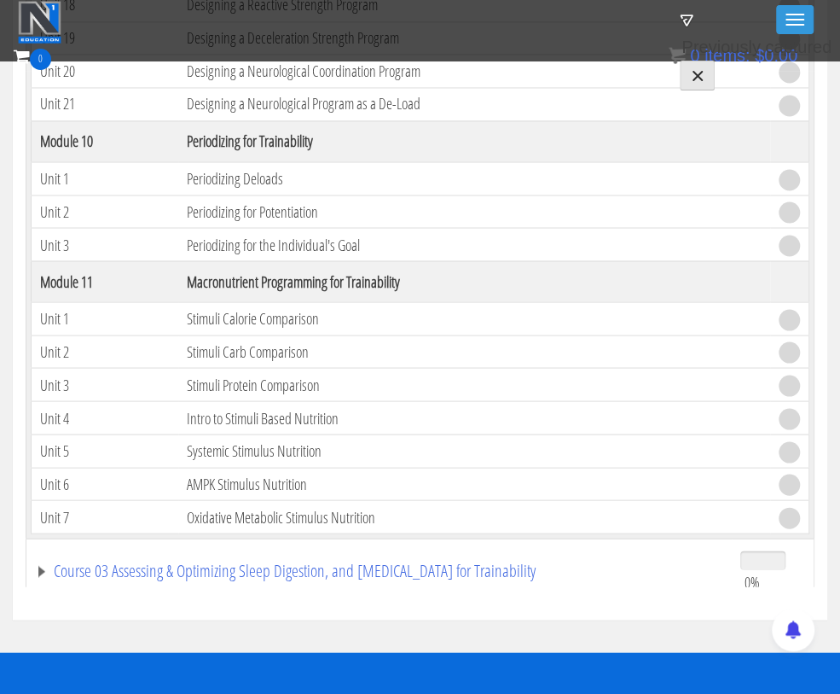
scroll to position [1082, 0]
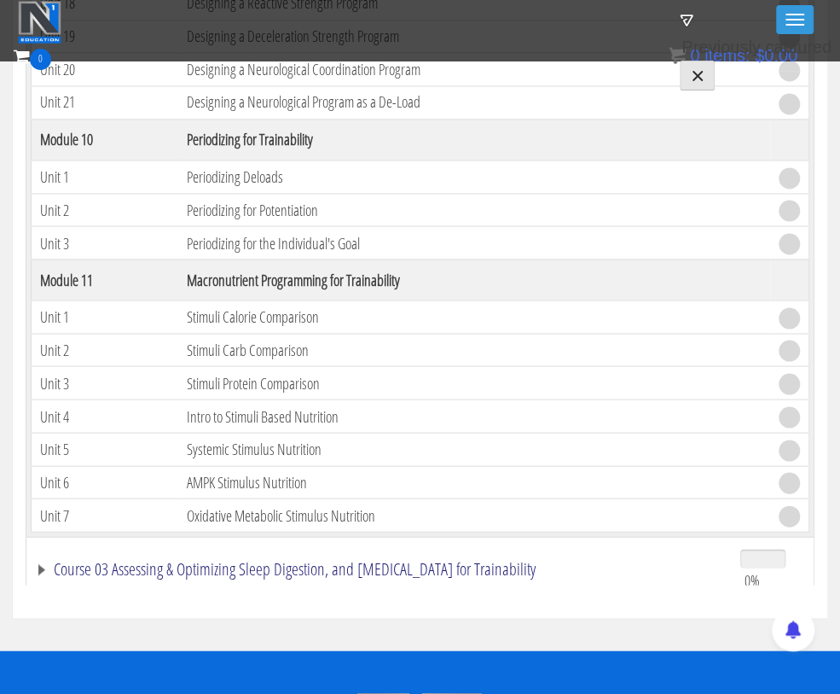
click at [42, 560] on link "Course 03 Assessing & Optimizing Sleep Digestion, and [MEDICAL_DATA] for Traina…" at bounding box center [379, 568] width 689 height 17
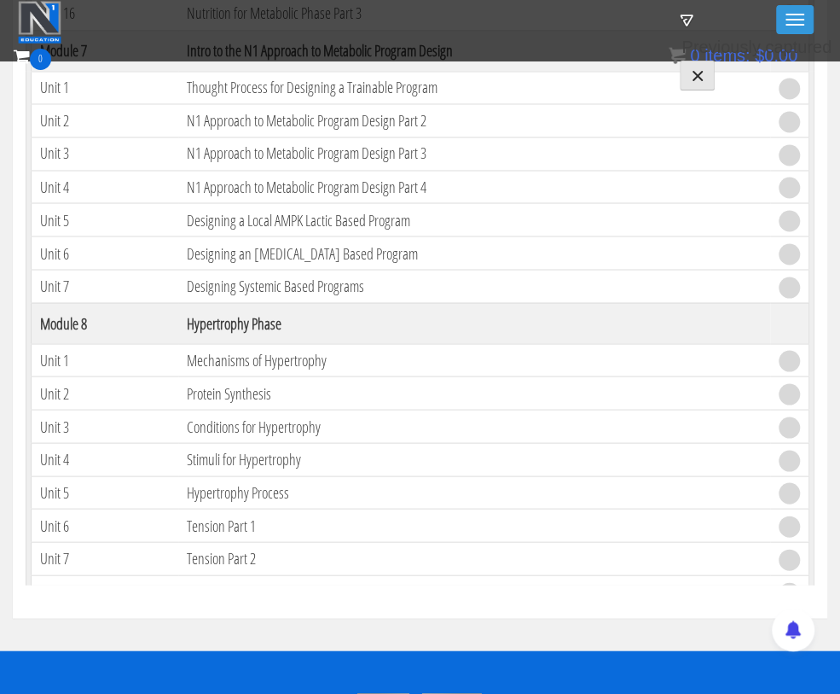
scroll to position [1403, 0]
